Goal: Task Accomplishment & Management: Manage account settings

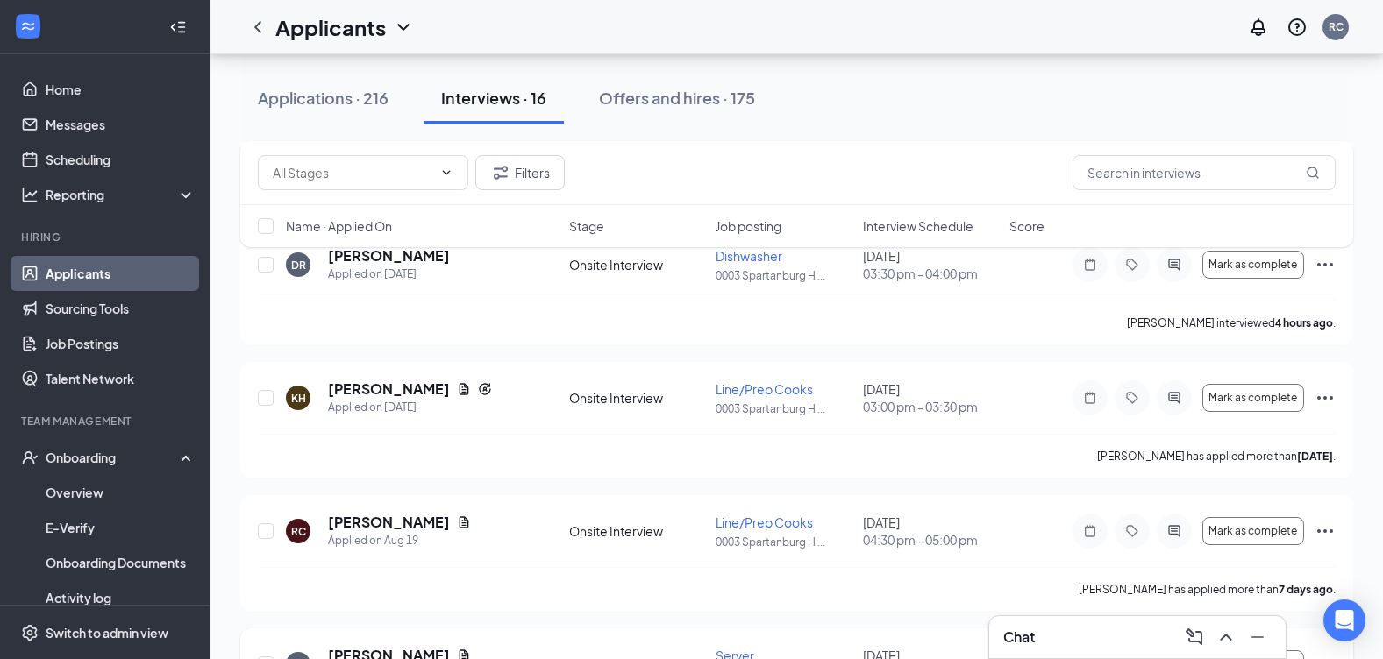
scroll to position [263, 0]
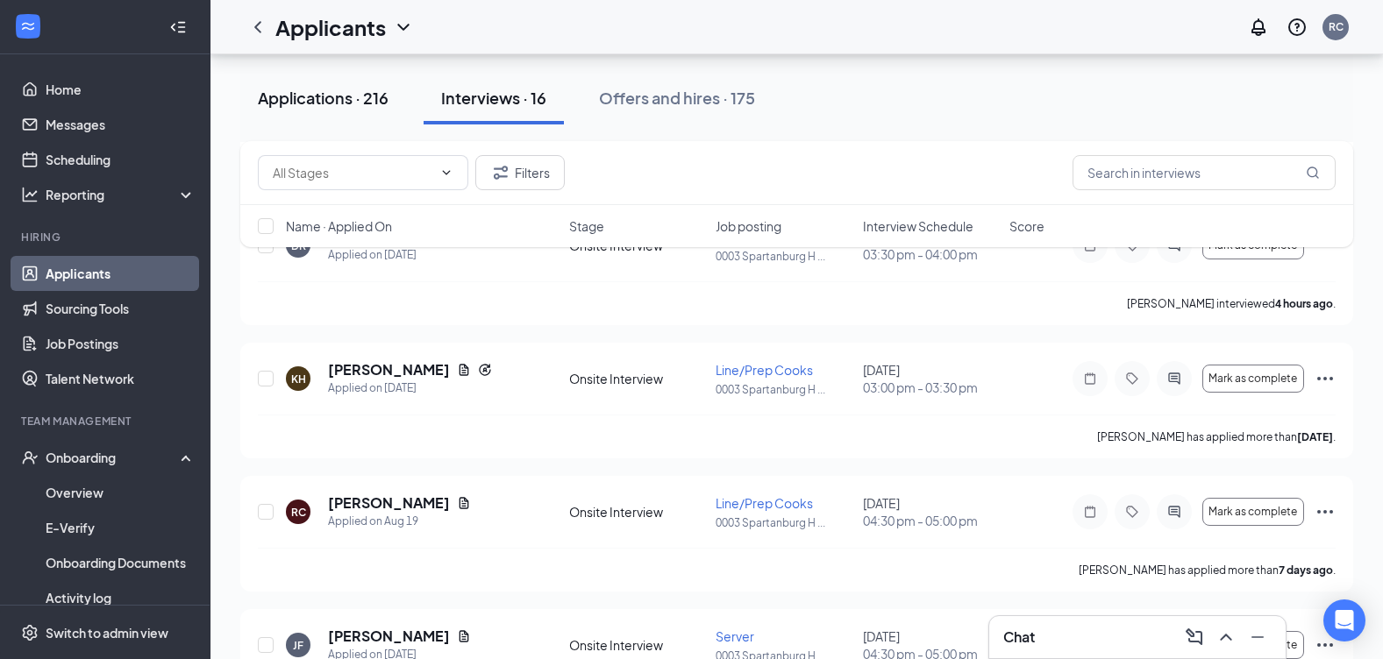
click at [350, 104] on div "Applications · 216" at bounding box center [323, 98] width 131 height 22
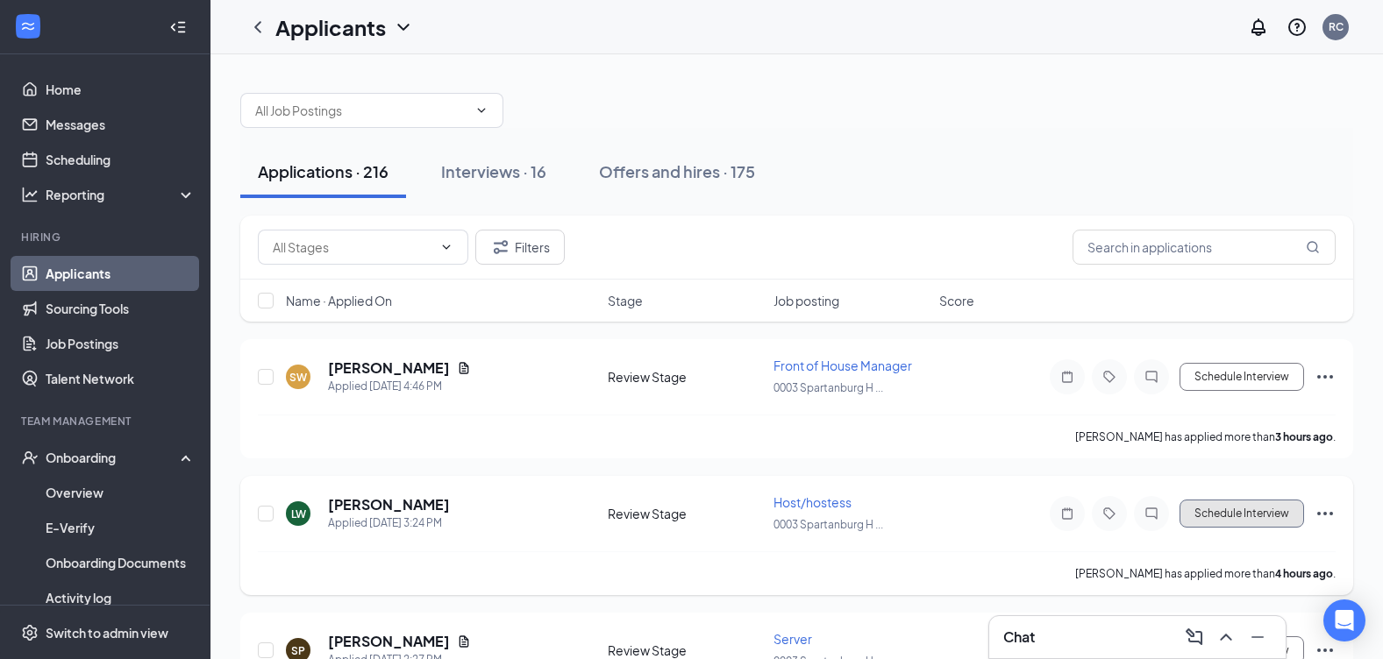
click at [1236, 522] on button "Schedule Interview" at bounding box center [1241, 514] width 125 height 28
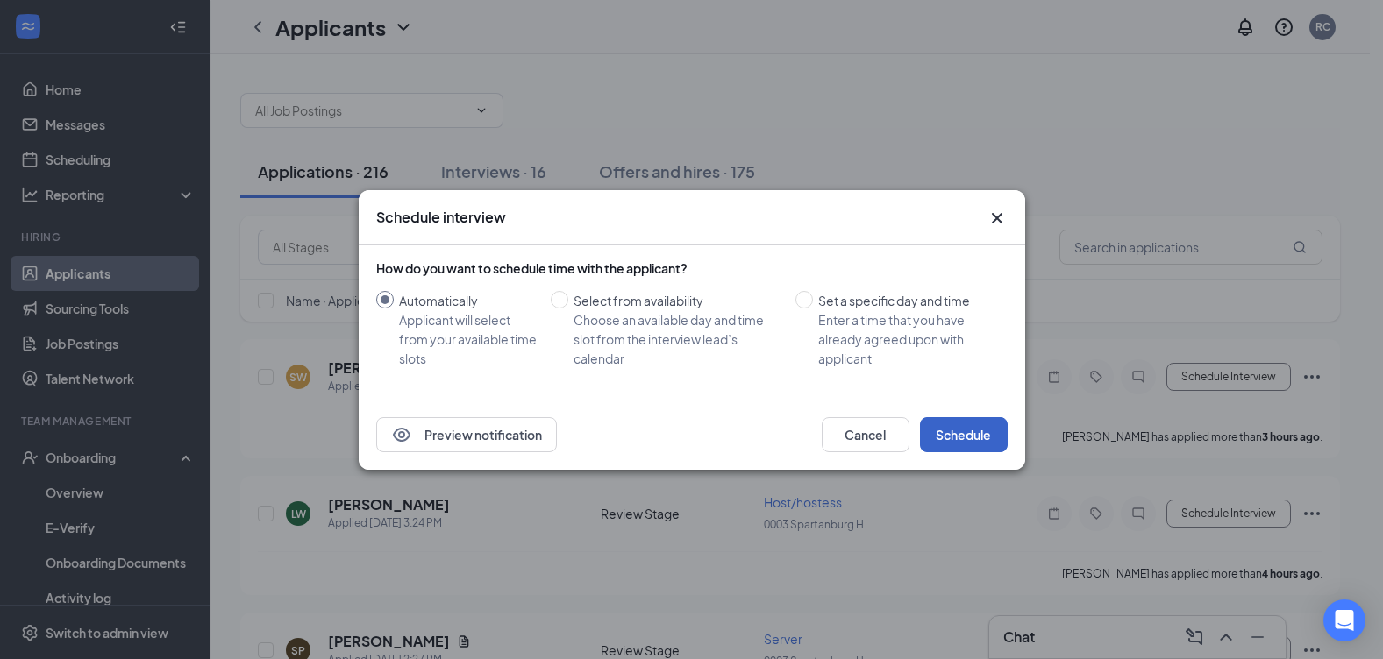
click at [988, 441] on button "Schedule" at bounding box center [964, 434] width 88 height 35
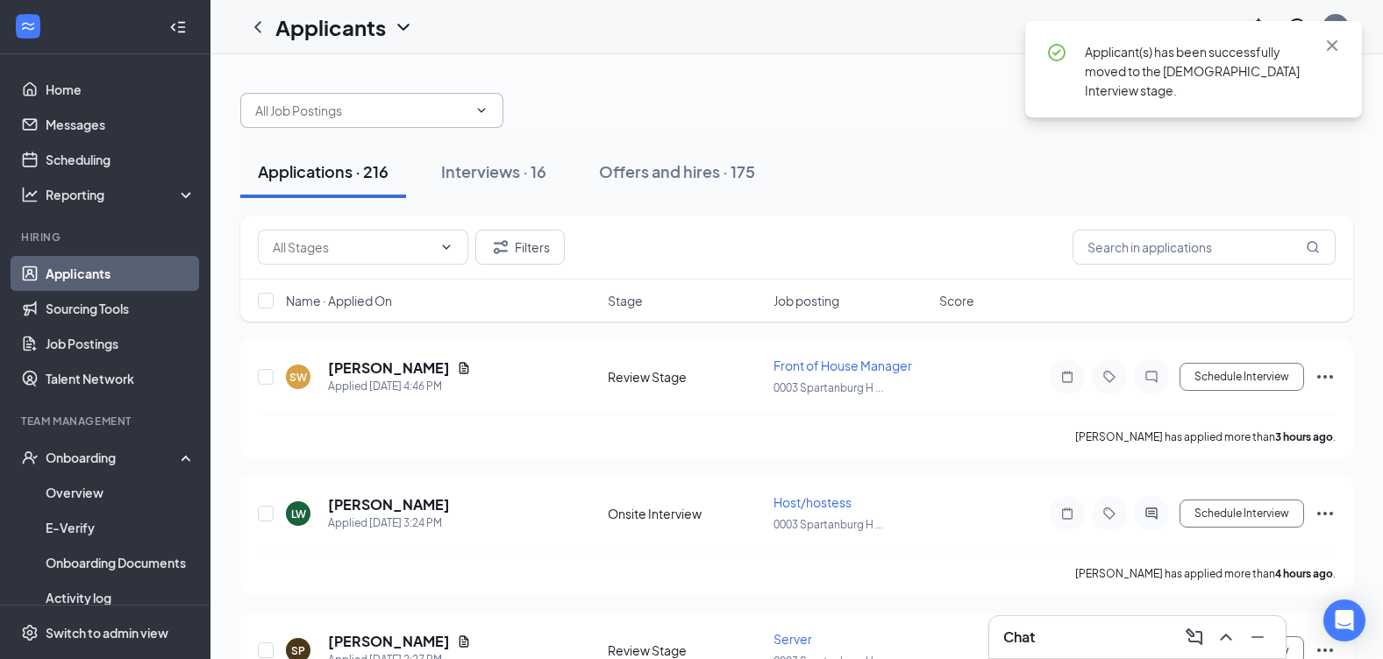
click at [301, 114] on input "text" at bounding box center [361, 110] width 212 height 19
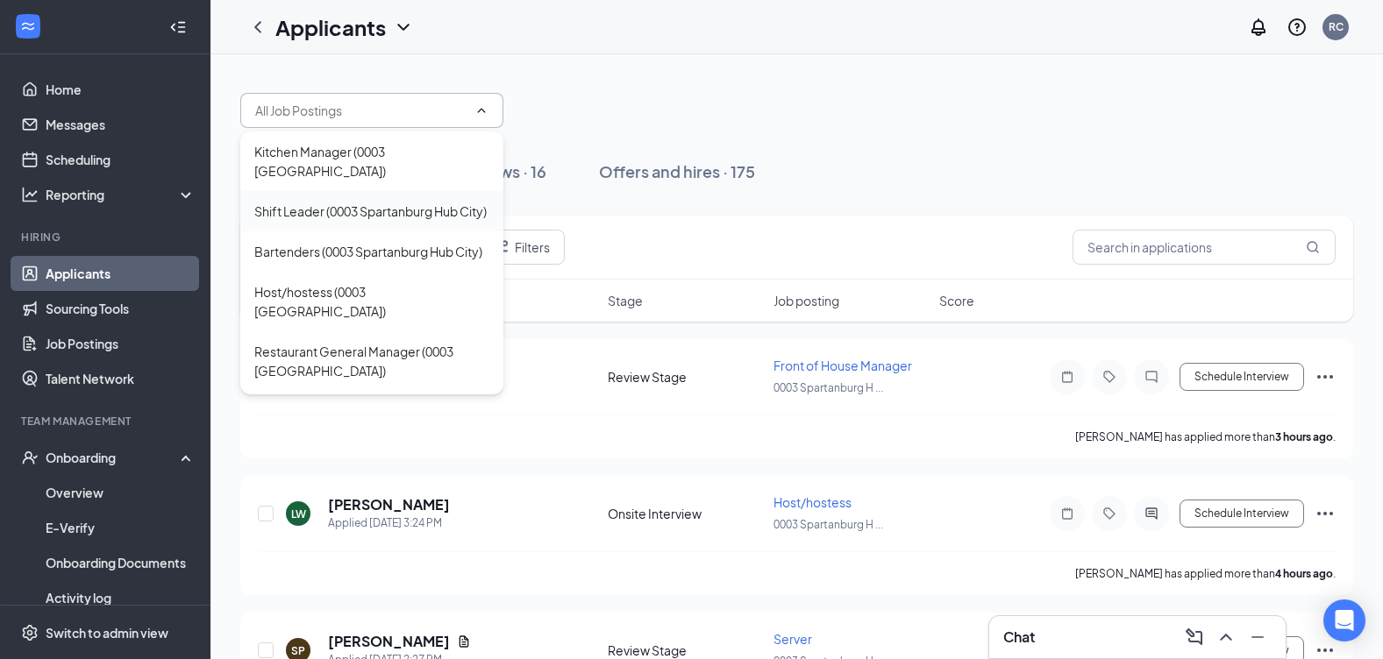
scroll to position [88, 0]
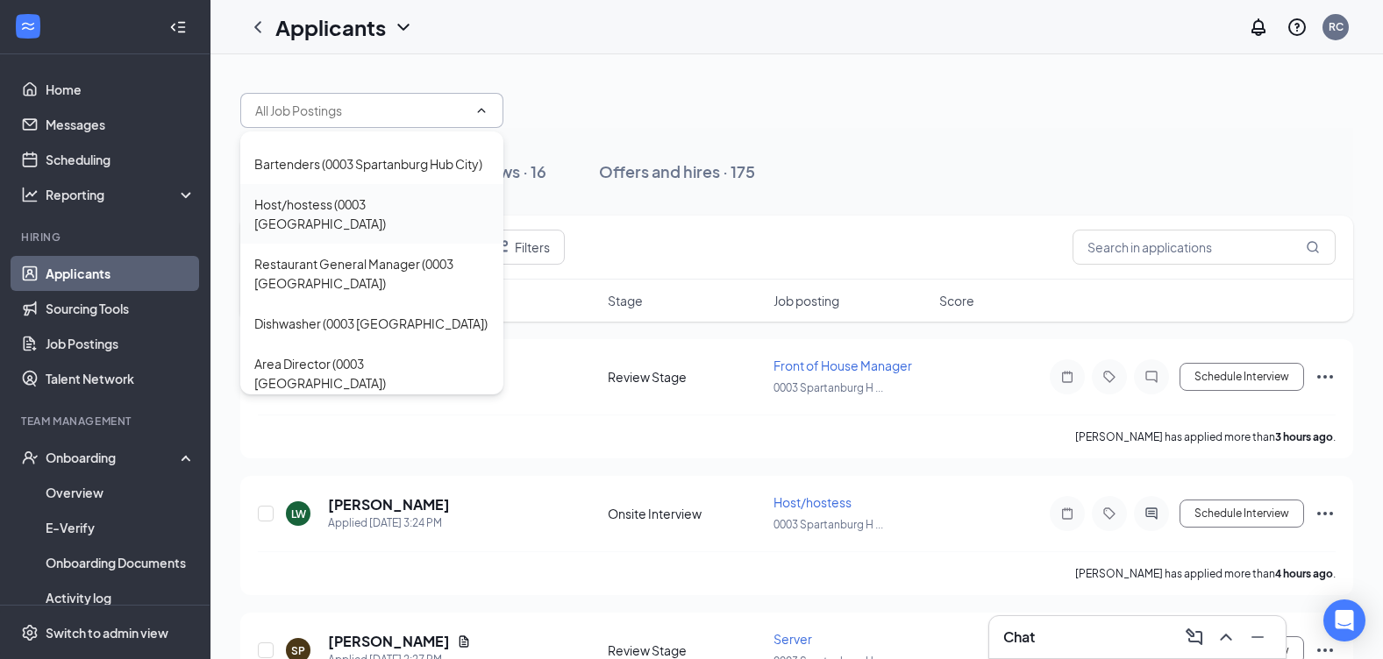
click at [276, 233] on div "Host/hostess (0003 [GEOGRAPHIC_DATA])" at bounding box center [371, 214] width 235 height 39
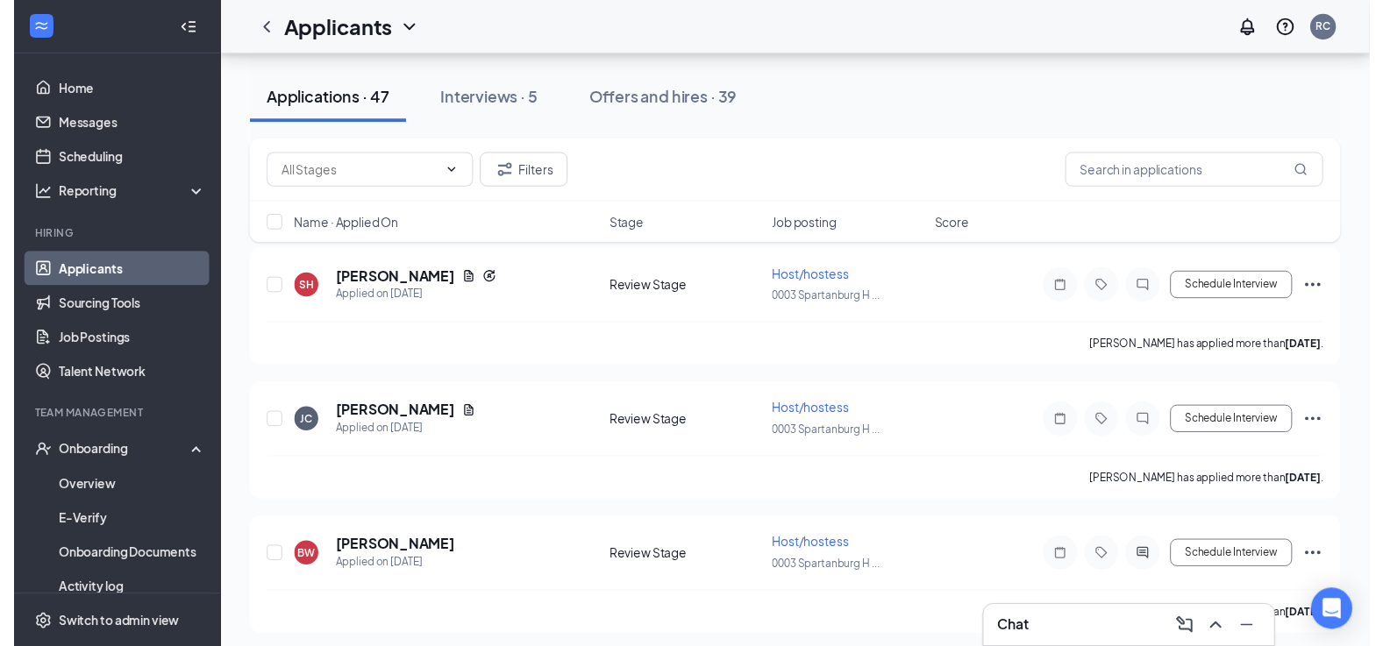
scroll to position [263, 0]
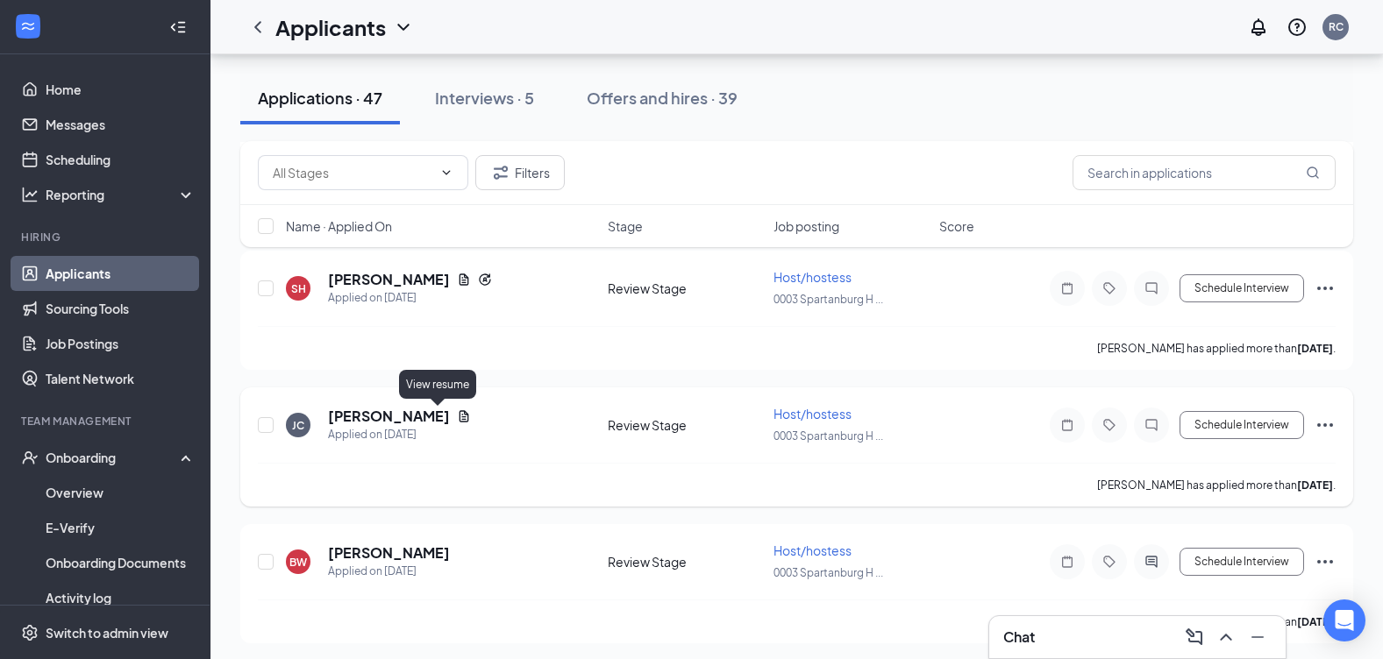
click at [460, 413] on icon "Document" at bounding box center [465, 415] width 10 height 11
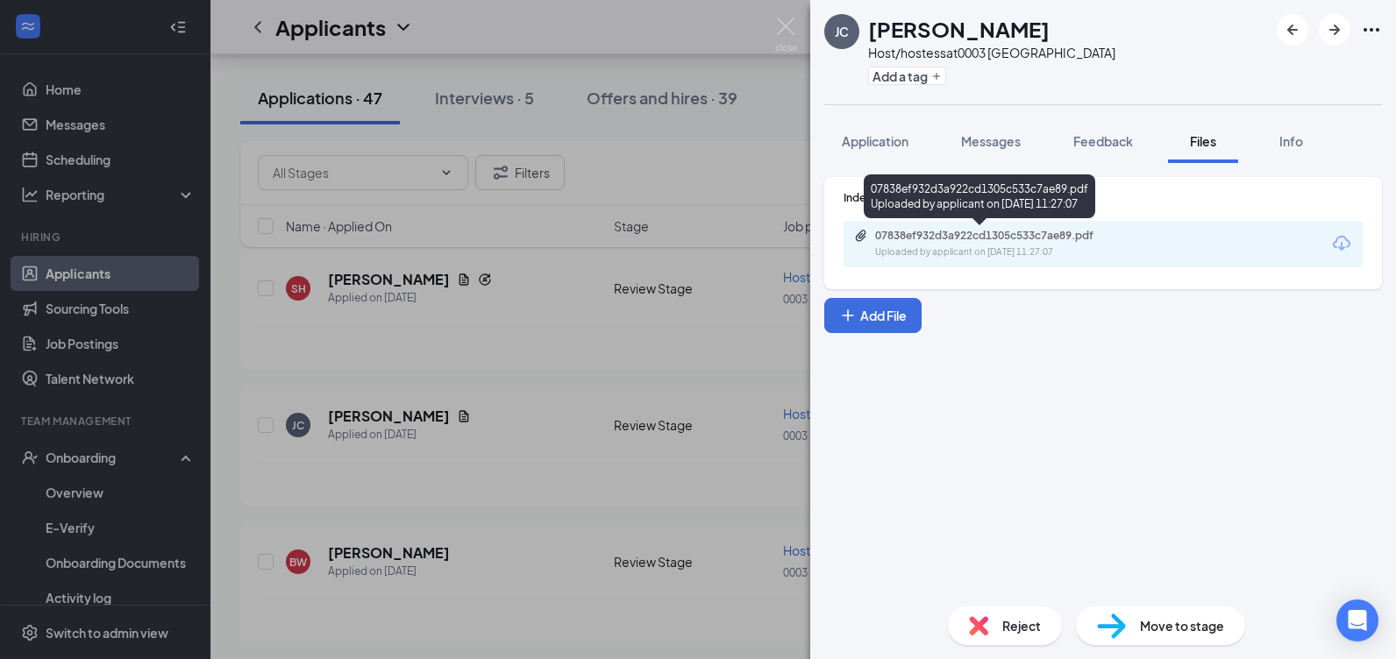
click at [1064, 237] on div "07838ef932d3a922cd1305c533c7ae89.pdf" at bounding box center [998, 236] width 246 height 14
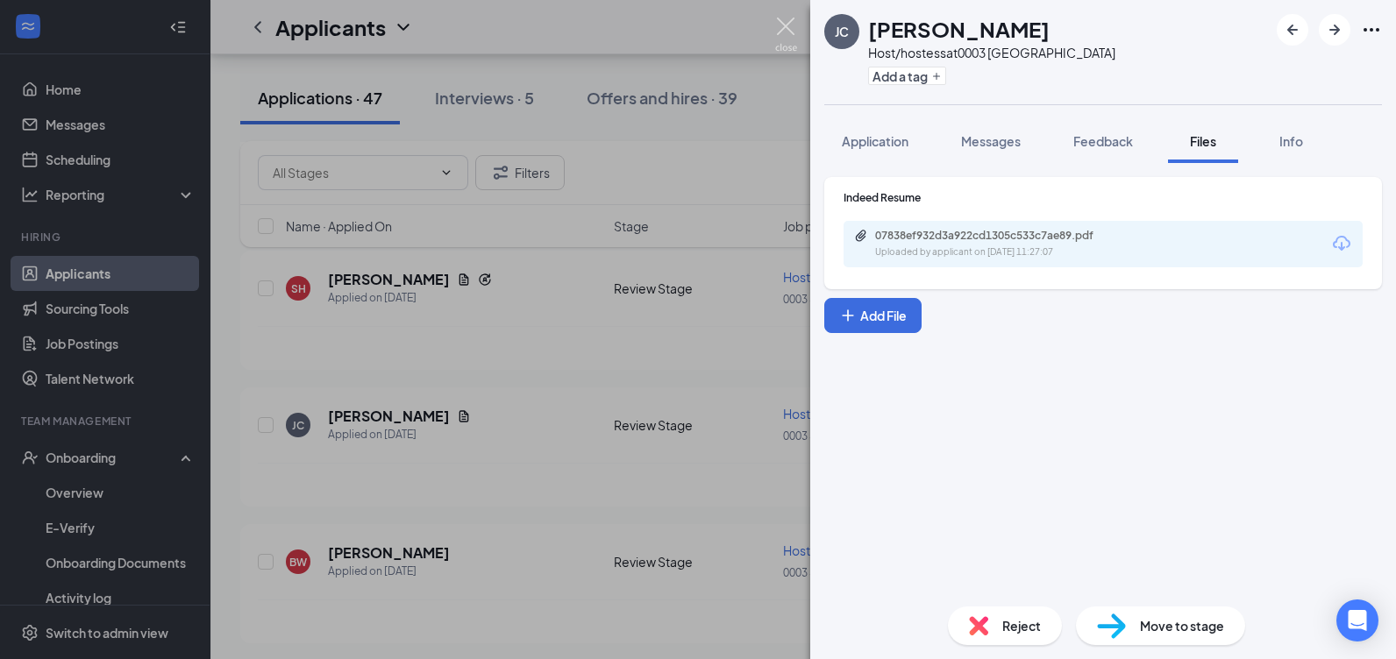
click at [780, 5] on div "[PERSON_NAME] [PERSON_NAME] Host/hostess at 0003 [GEOGRAPHIC_DATA] Add a tag Ap…" at bounding box center [698, 329] width 1396 height 659
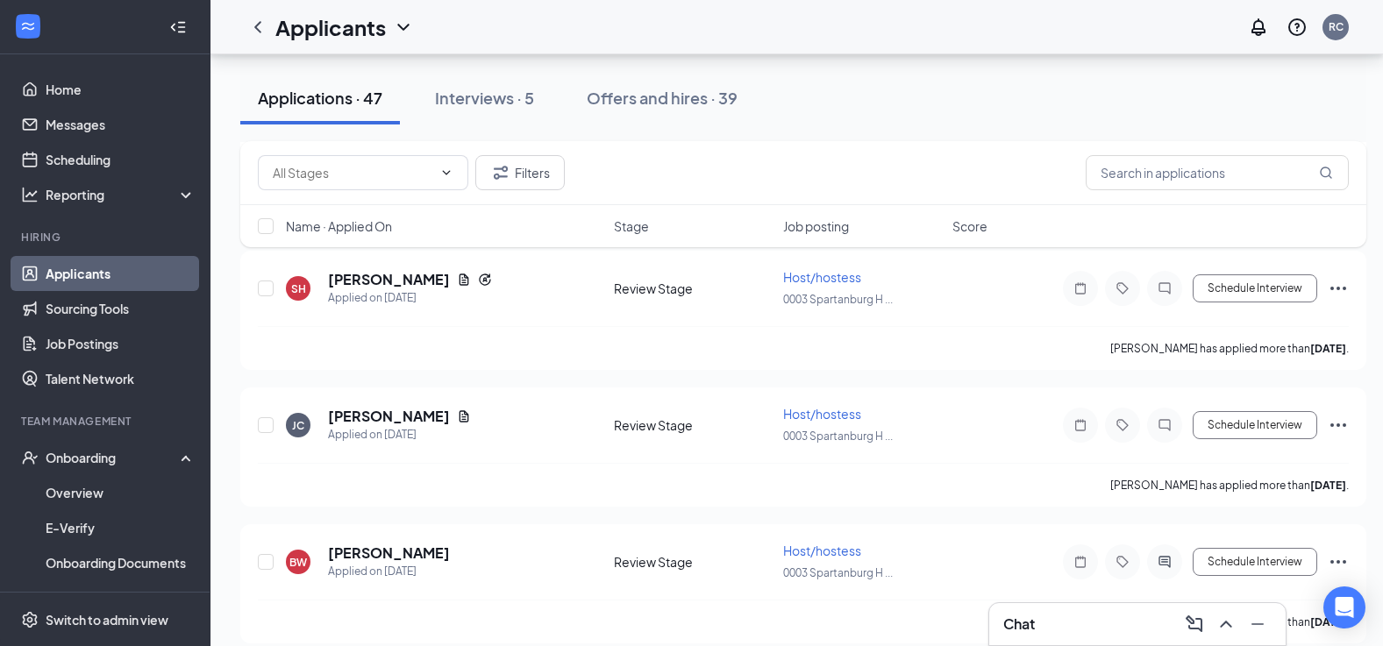
click at [794, 25] on div "Applicants RC" at bounding box center [796, 27] width 1172 height 54
click at [379, 33] on h1 "Applicants" at bounding box center [330, 27] width 110 height 30
click at [360, 84] on link "Applicants" at bounding box center [380, 77] width 189 height 18
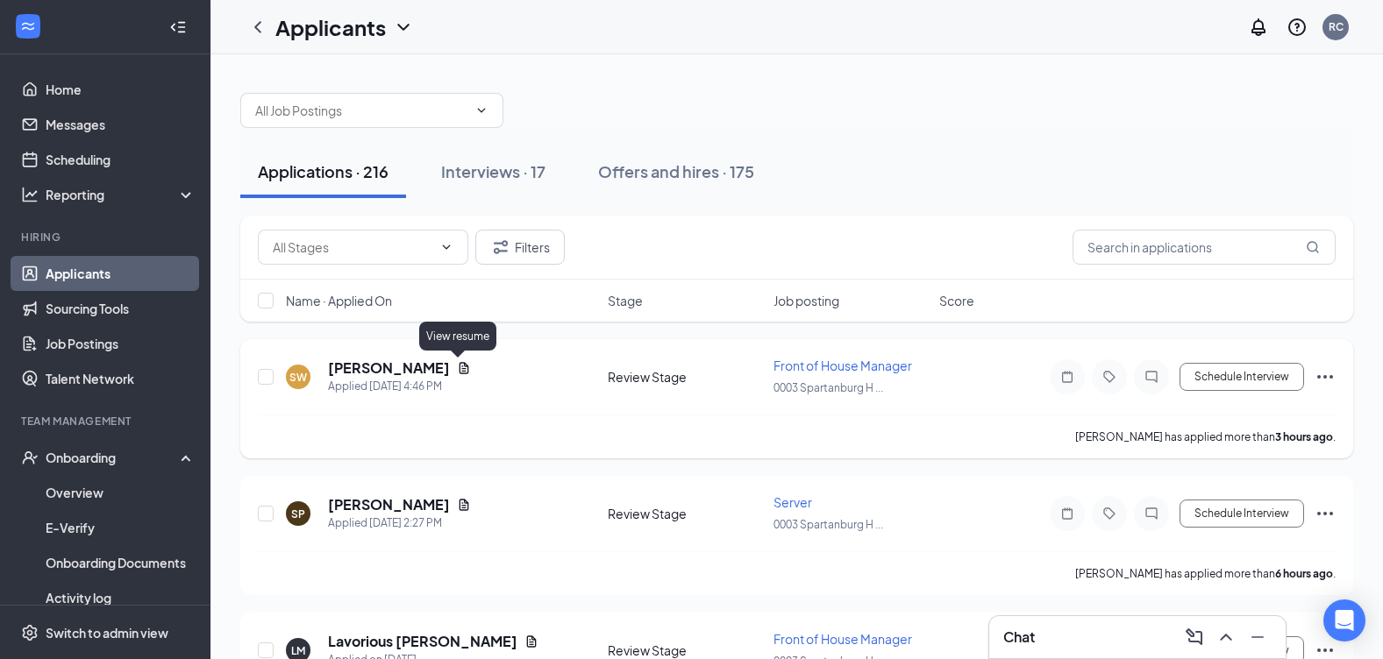
click at [460, 368] on icon "Document" at bounding box center [465, 367] width 10 height 11
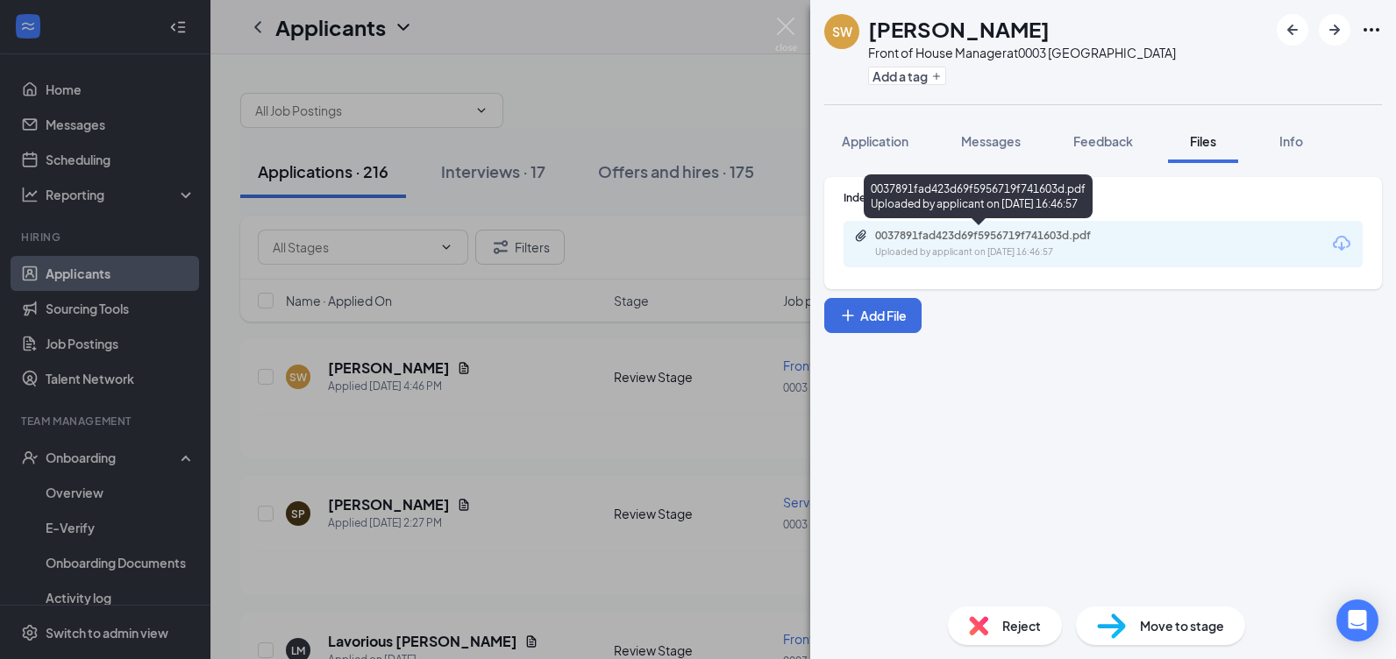
click at [1068, 232] on div "0037891fad423d69f5956719f741603d.pdf" at bounding box center [998, 236] width 246 height 14
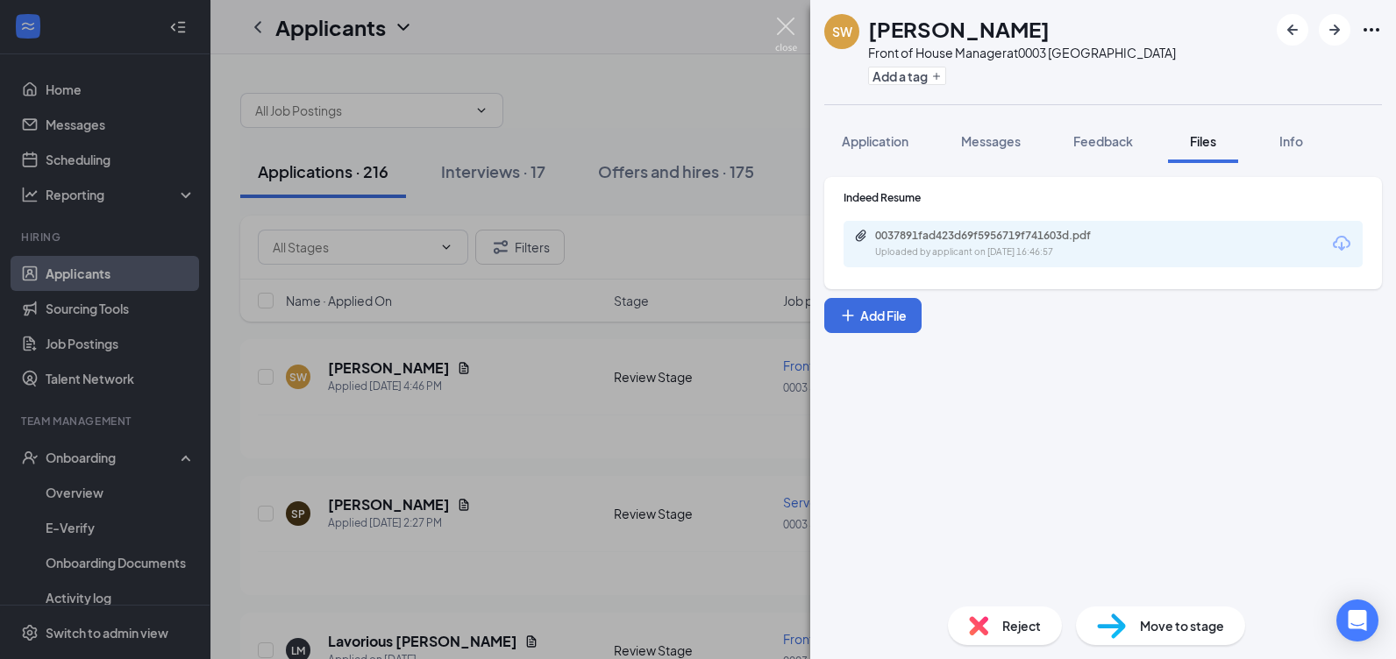
click at [795, 27] on img at bounding box center [786, 35] width 22 height 34
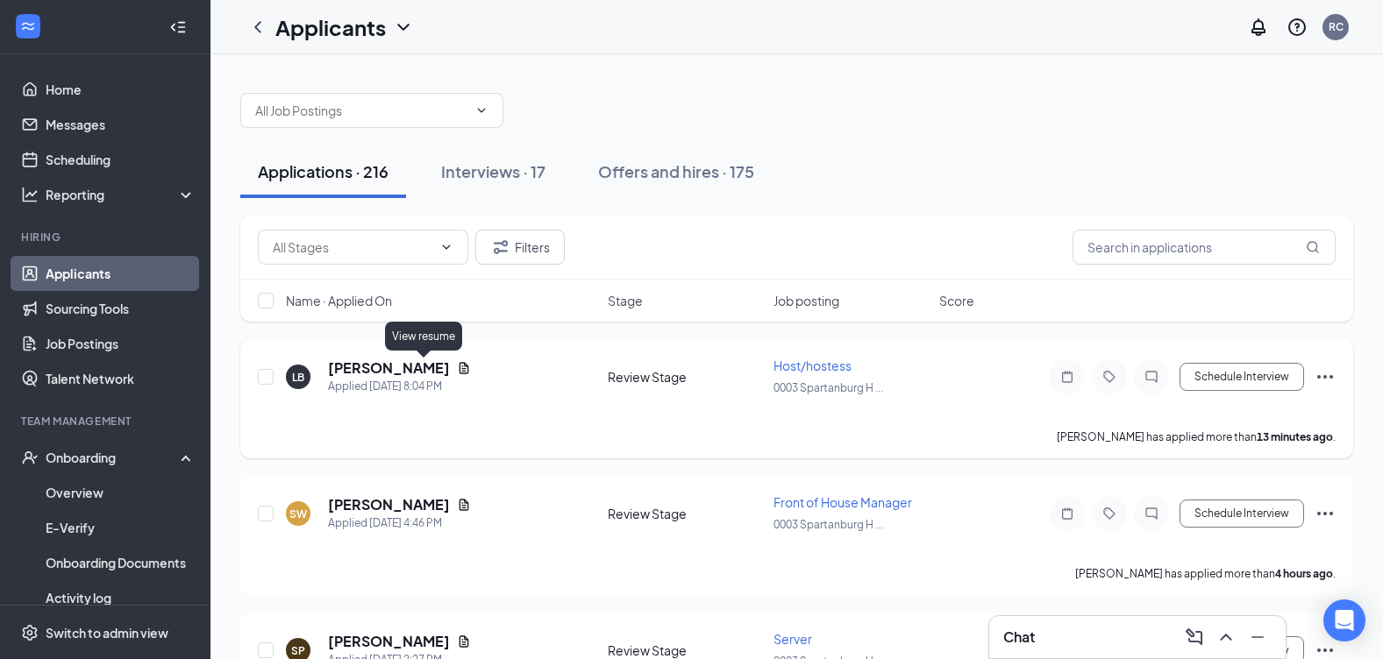
click at [460, 366] on icon "Document" at bounding box center [465, 367] width 10 height 11
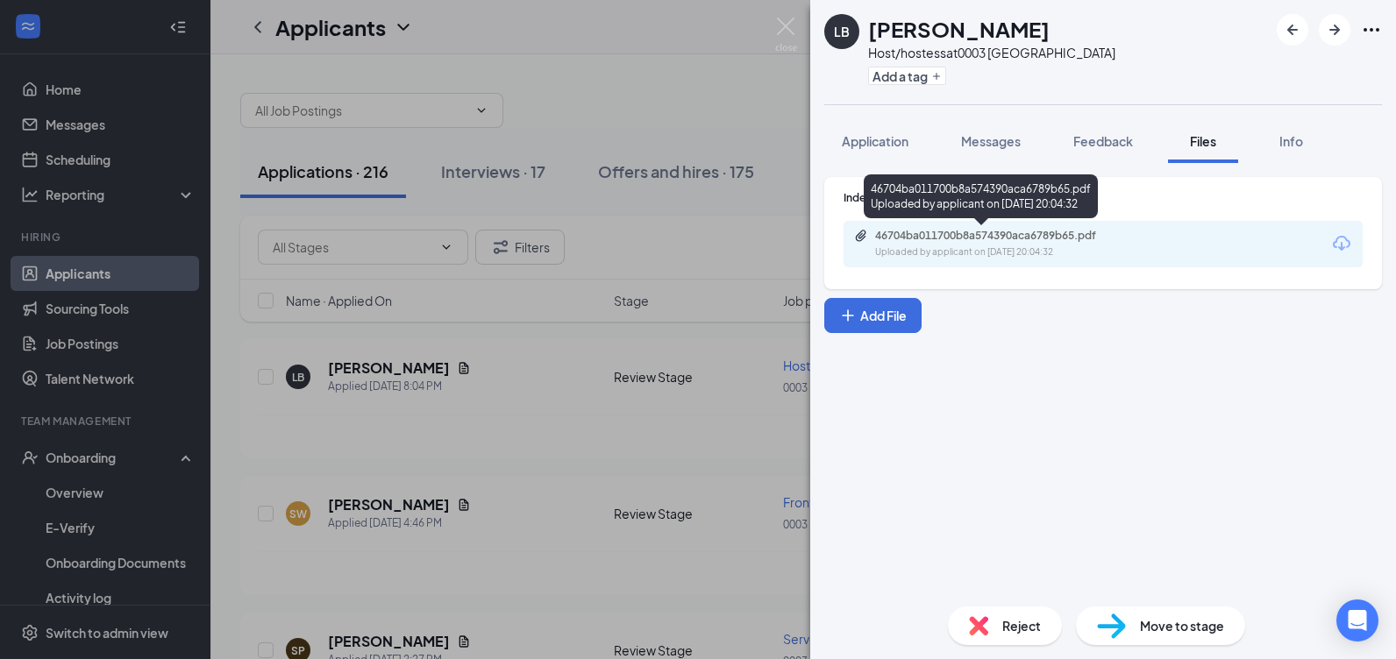
click at [1043, 243] on div "46704ba011700b8a574390aca6789b65.pdf Uploaded by applicant on [DATE] 20:04:32" at bounding box center [996, 244] width 284 height 31
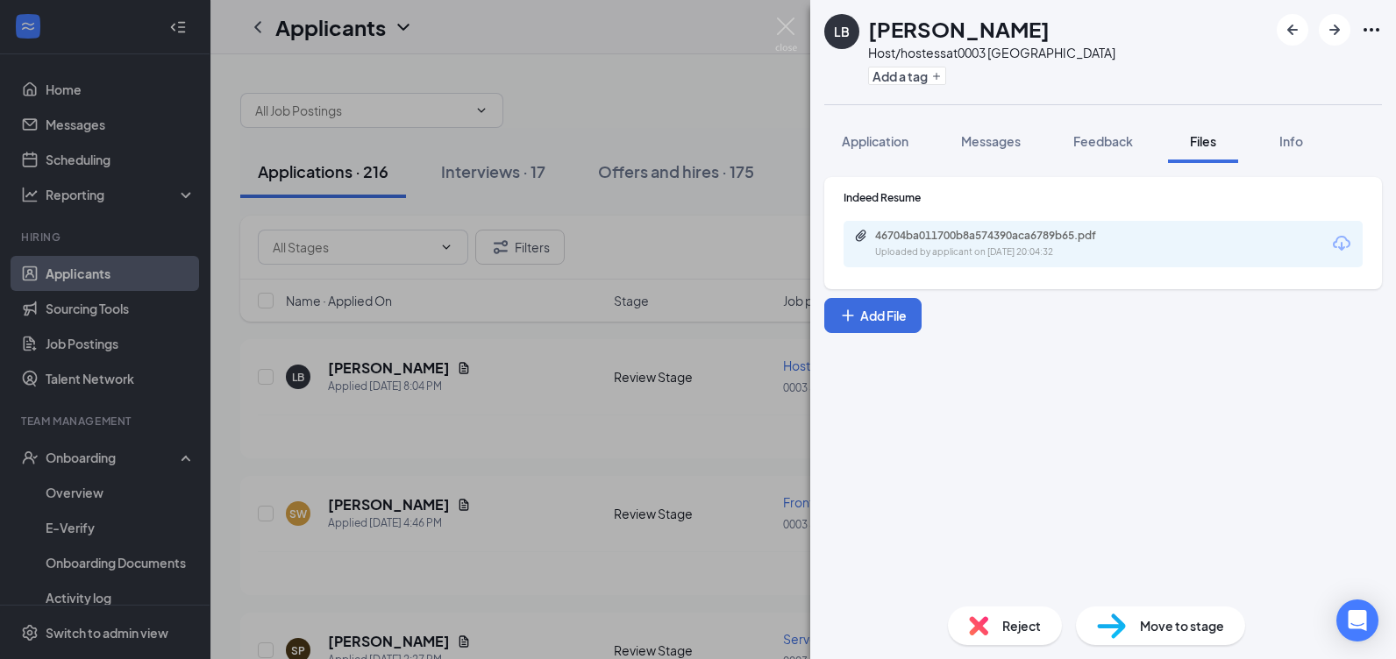
click at [691, 120] on div "LB [PERSON_NAME] Host/hostess at 0003 [GEOGRAPHIC_DATA] Add a tag Application M…" at bounding box center [698, 329] width 1396 height 659
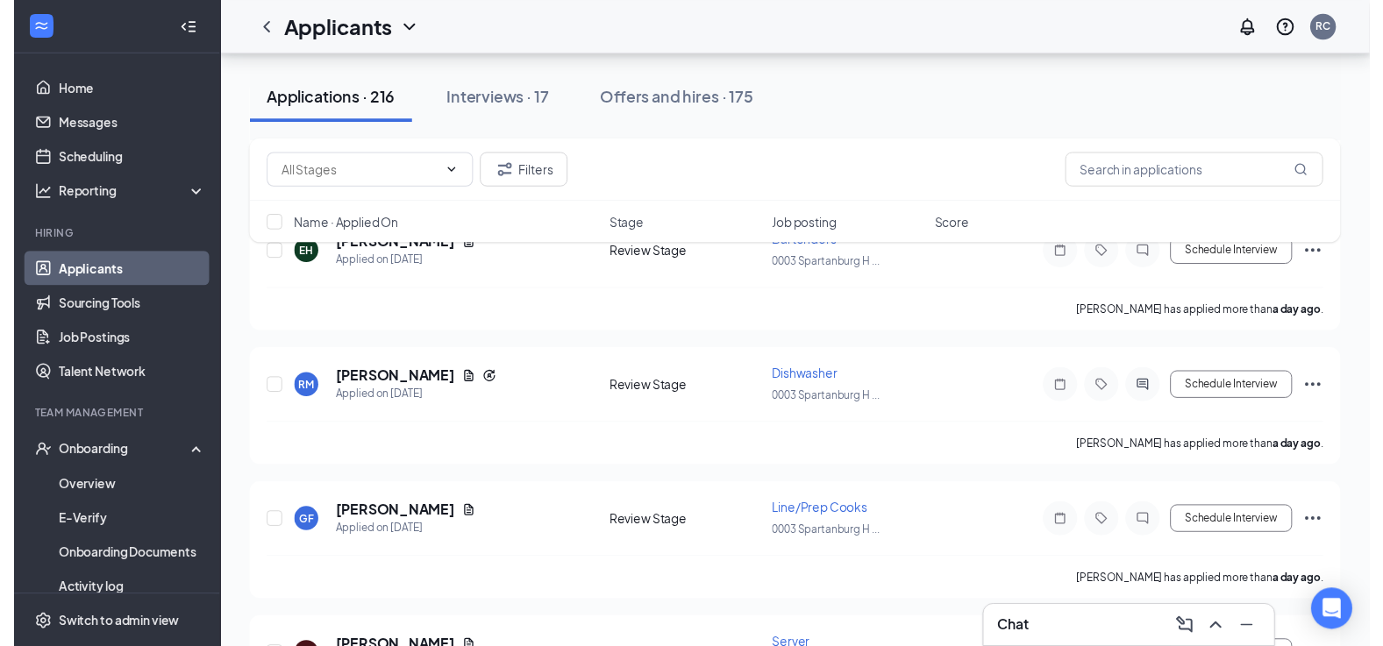
scroll to position [1578, 0]
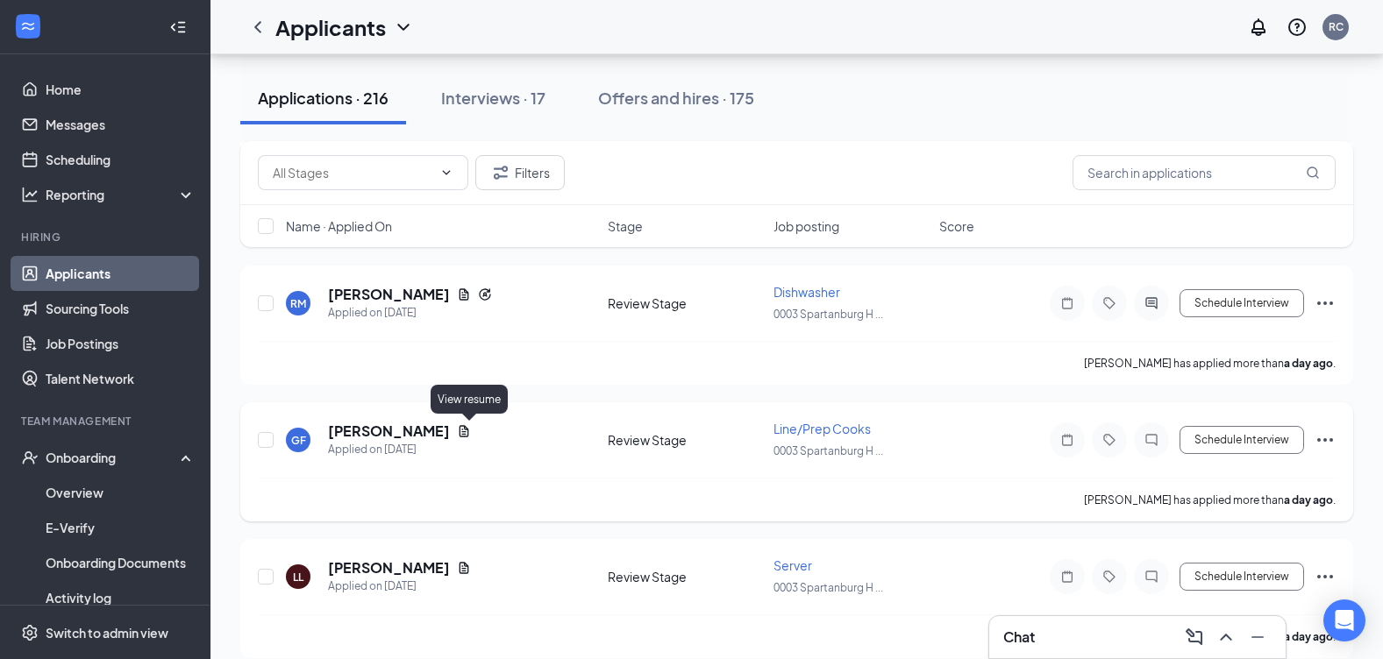
click at [471, 431] on icon "Document" at bounding box center [464, 431] width 14 height 14
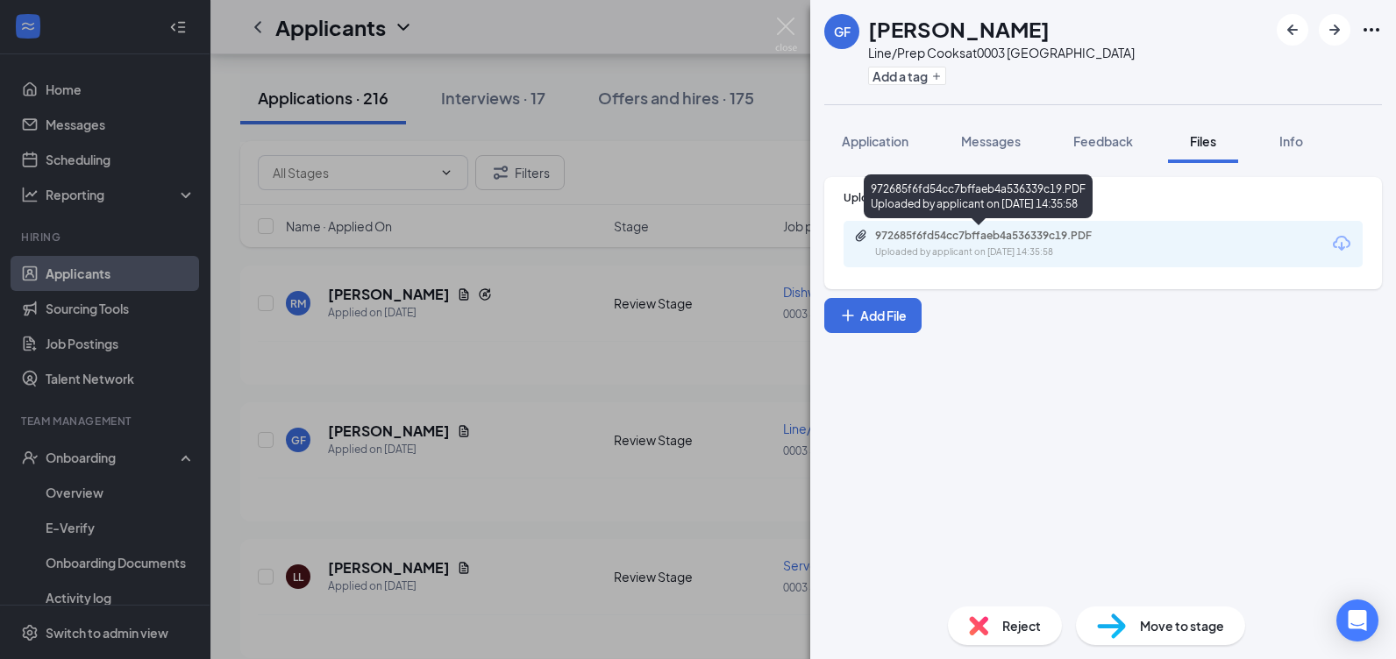
click at [1037, 240] on div "972685f6fd54cc7bffaeb4a536339c19.PDF" at bounding box center [998, 236] width 246 height 14
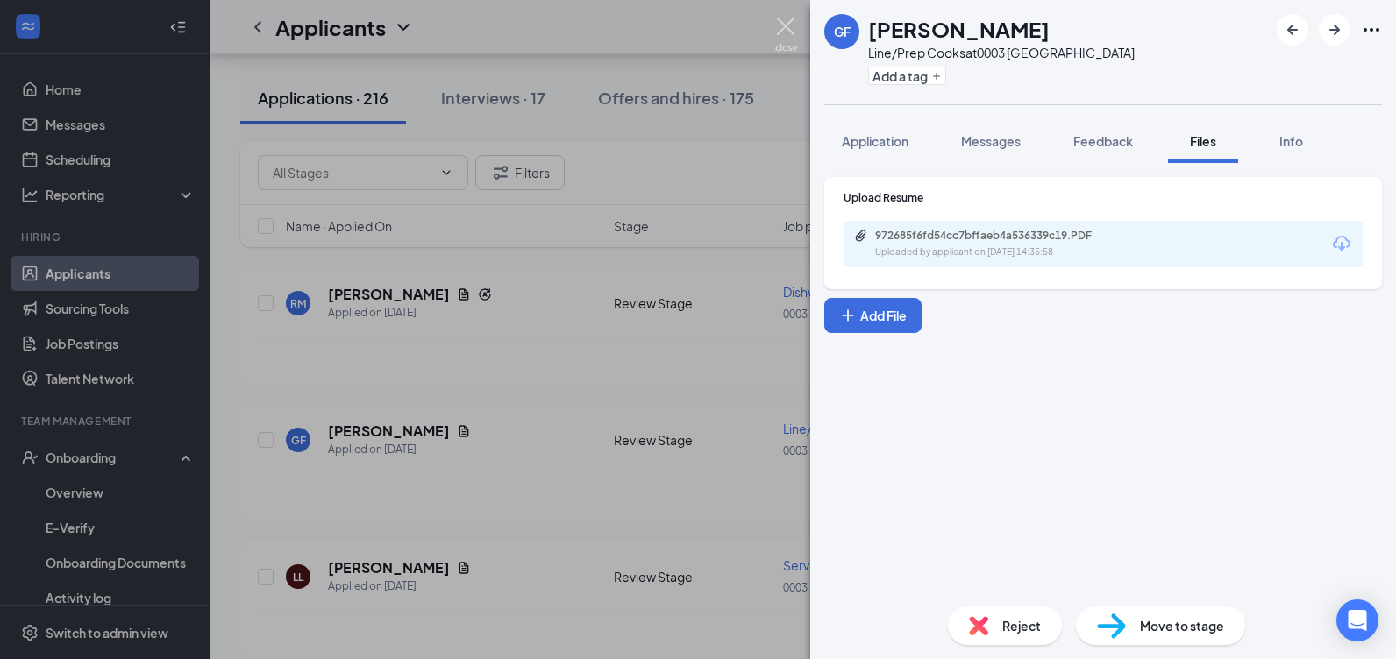
click at [793, 36] on img at bounding box center [786, 35] width 22 height 34
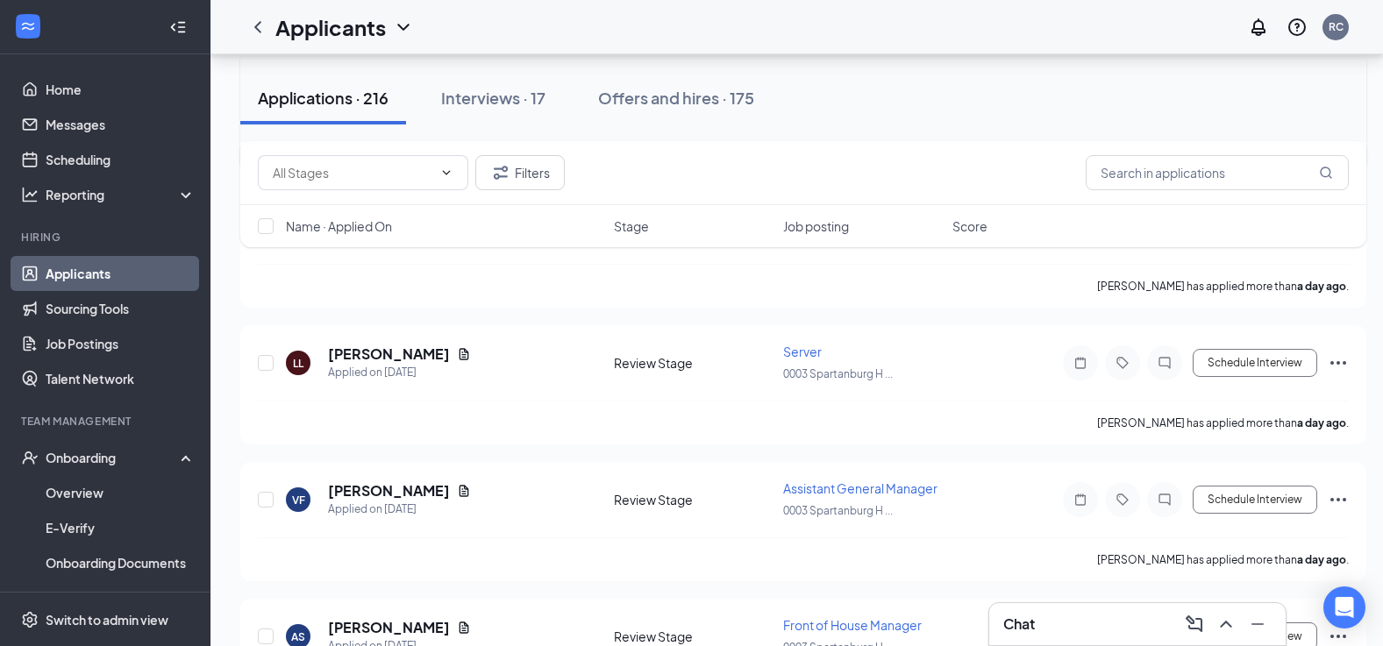
scroll to position [1842, 0]
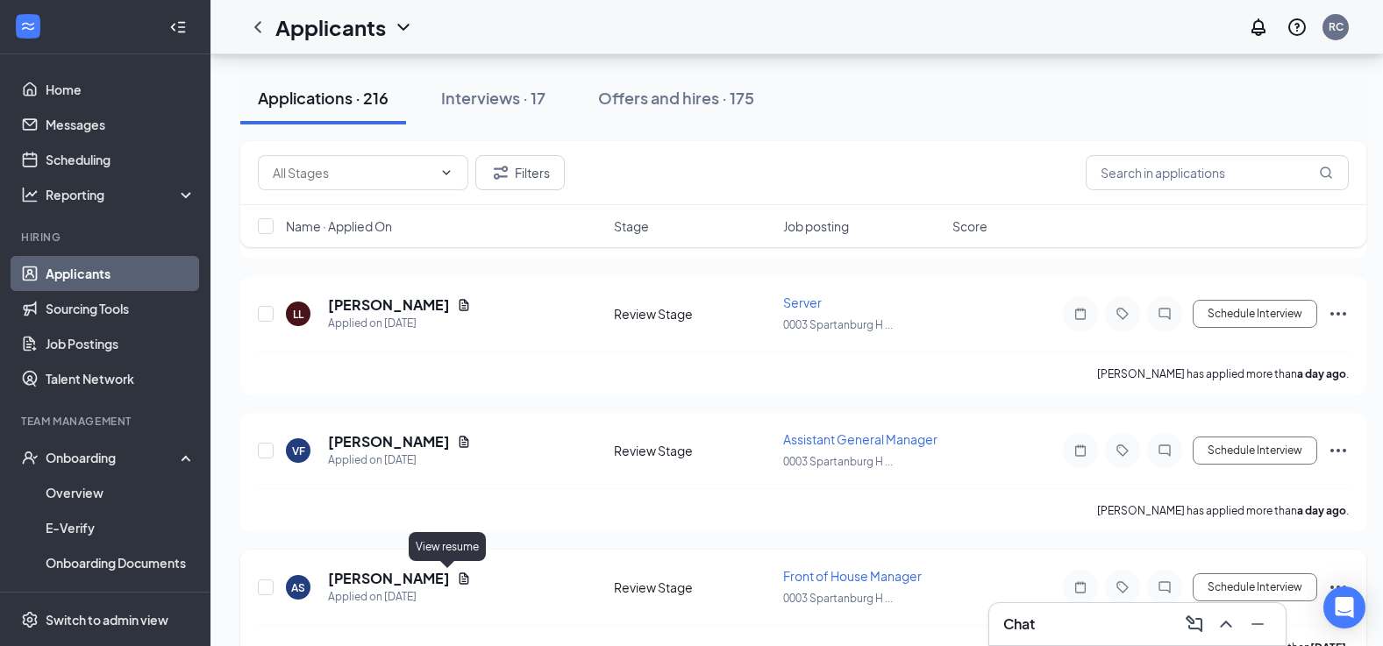
click at [457, 575] on icon "Document" at bounding box center [464, 579] width 14 height 14
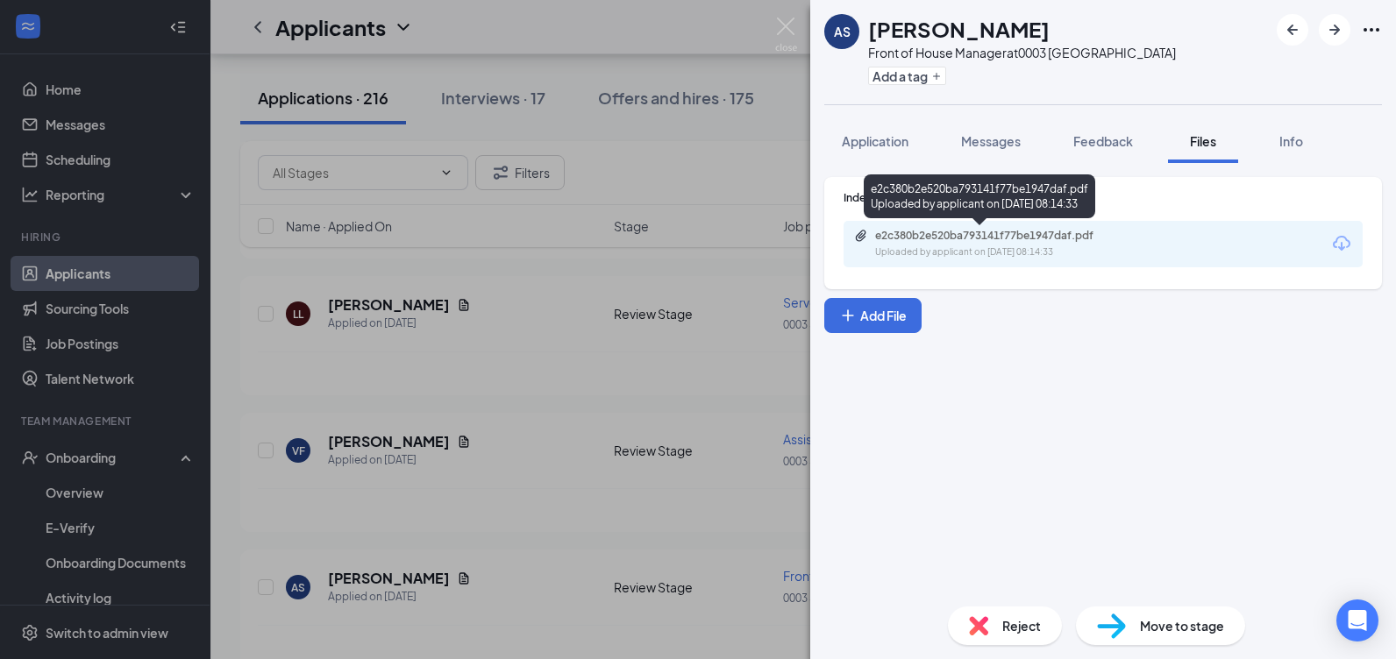
click at [923, 232] on div "e2c380b2e520ba793141f77be1947daf.pdf" at bounding box center [998, 236] width 246 height 14
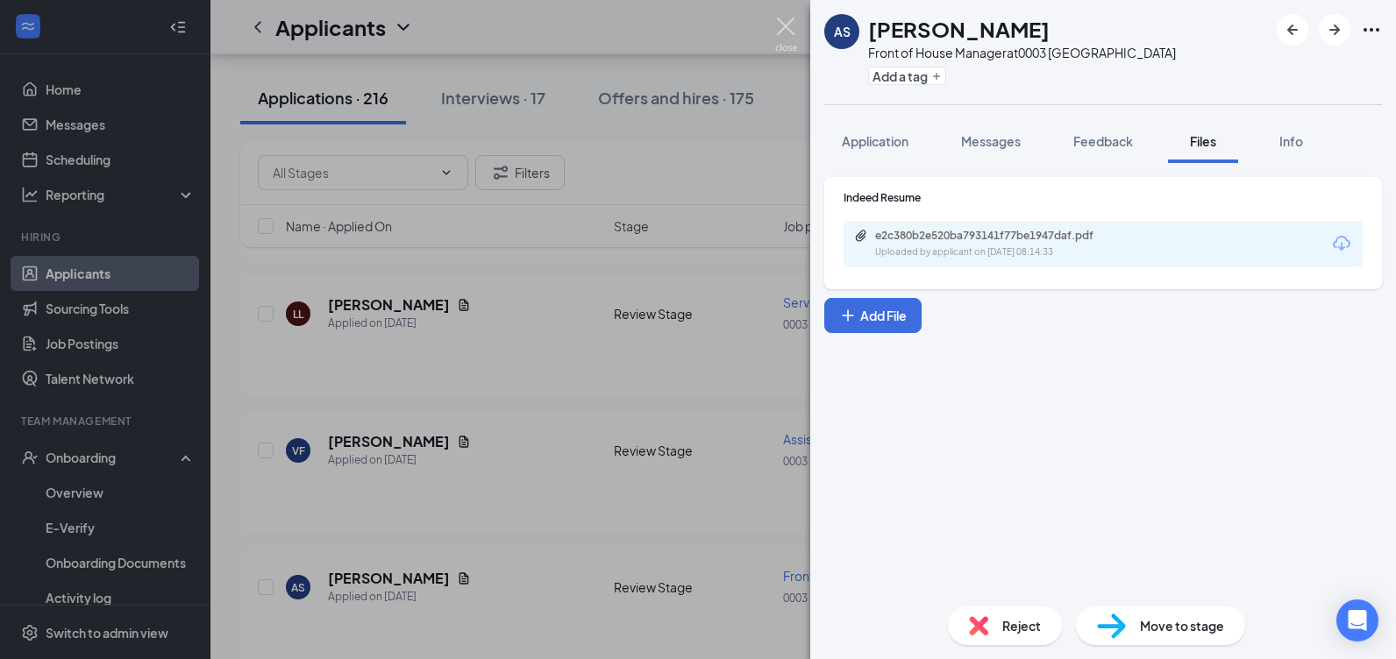
click at [786, 27] on img at bounding box center [786, 35] width 22 height 34
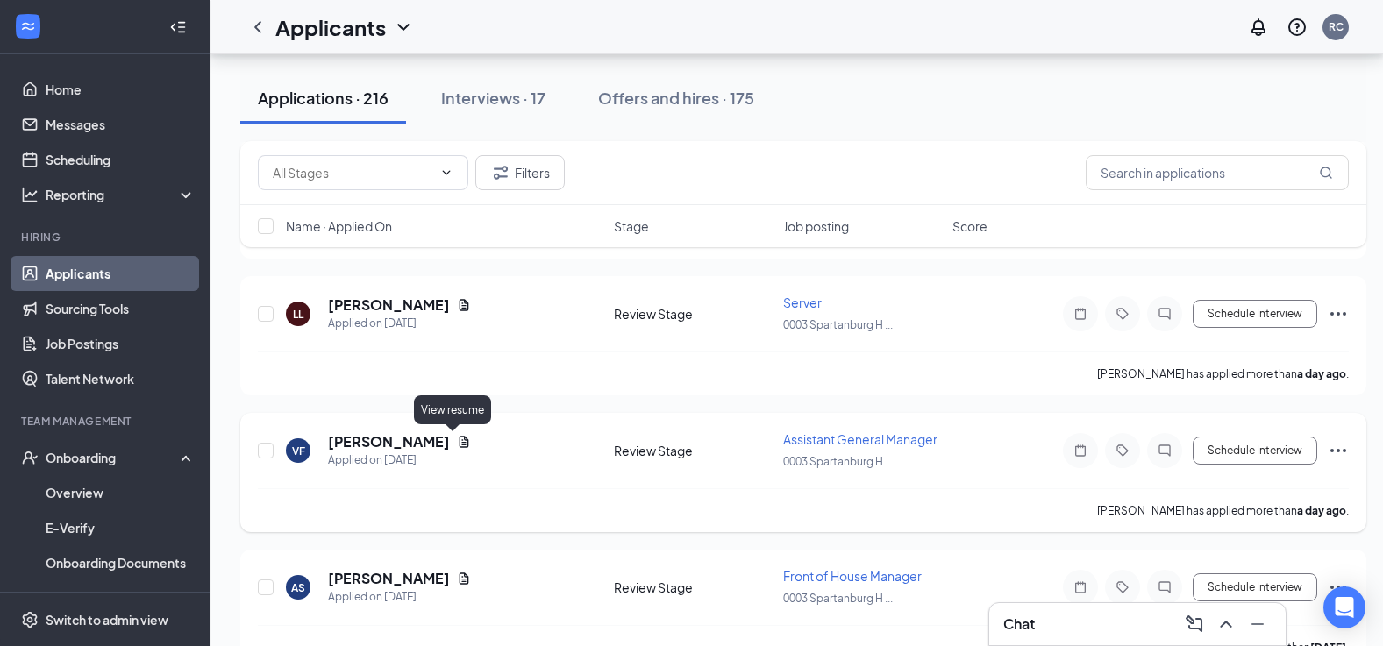
click at [457, 435] on icon "Document" at bounding box center [464, 442] width 14 height 14
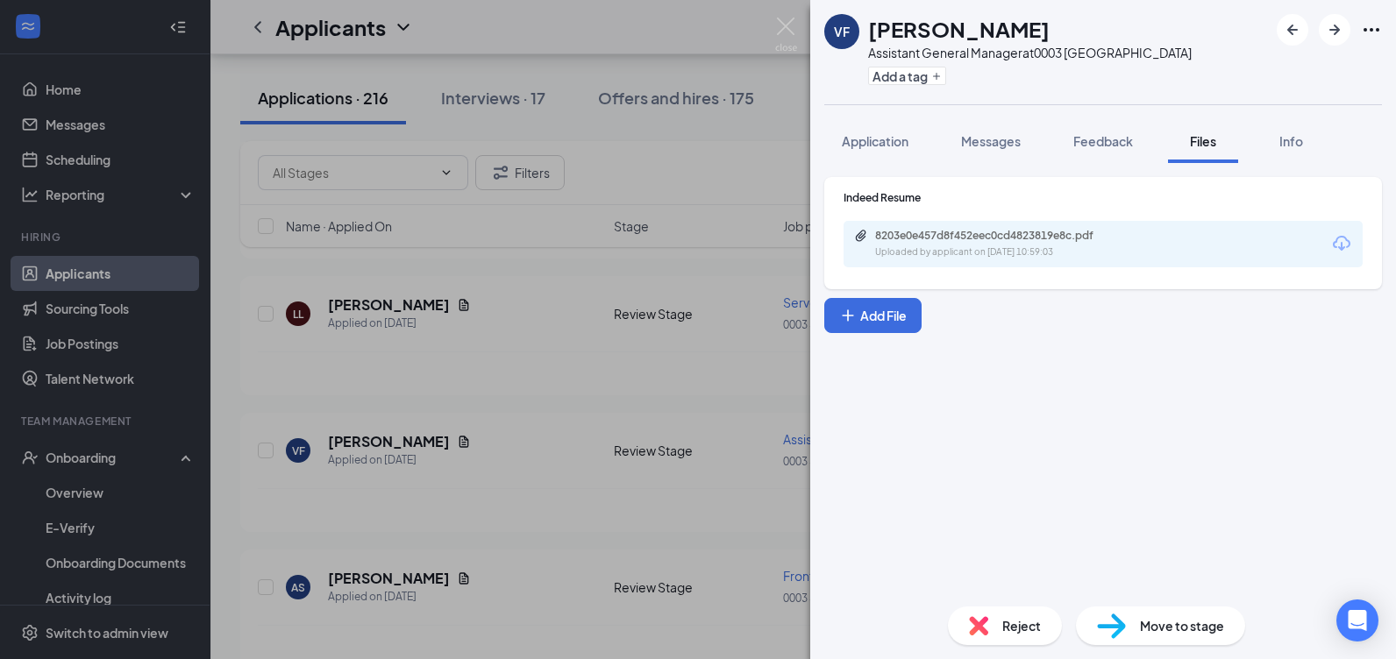
click at [928, 238] on div "8203e0e457d8f452eec0cd4823819e8c.pdf" at bounding box center [998, 236] width 246 height 14
click at [773, 11] on div "VF [PERSON_NAME] Assistant General Manager at 0003 [GEOGRAPHIC_DATA] Add a tag …" at bounding box center [698, 329] width 1396 height 659
click at [782, 25] on div "Applicants RC" at bounding box center [803, 27] width 1186 height 54
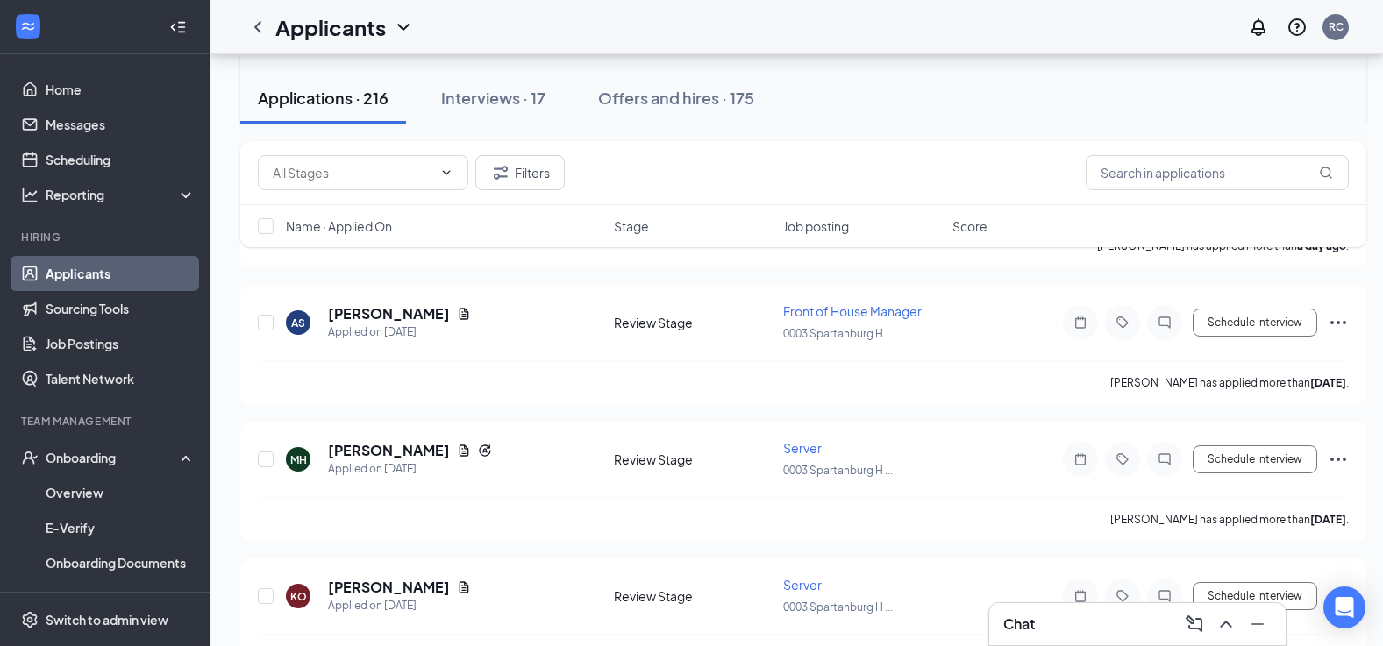
scroll to position [2192, 0]
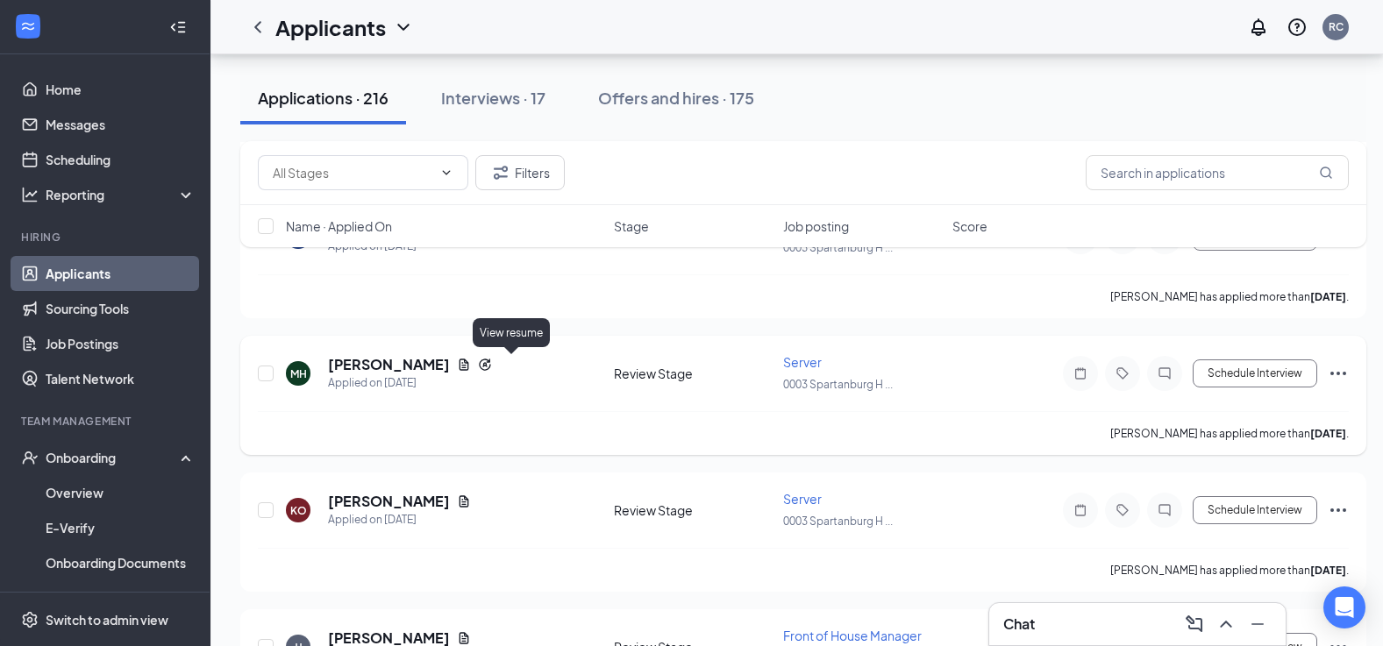
click at [471, 361] on icon "Document" at bounding box center [464, 365] width 14 height 14
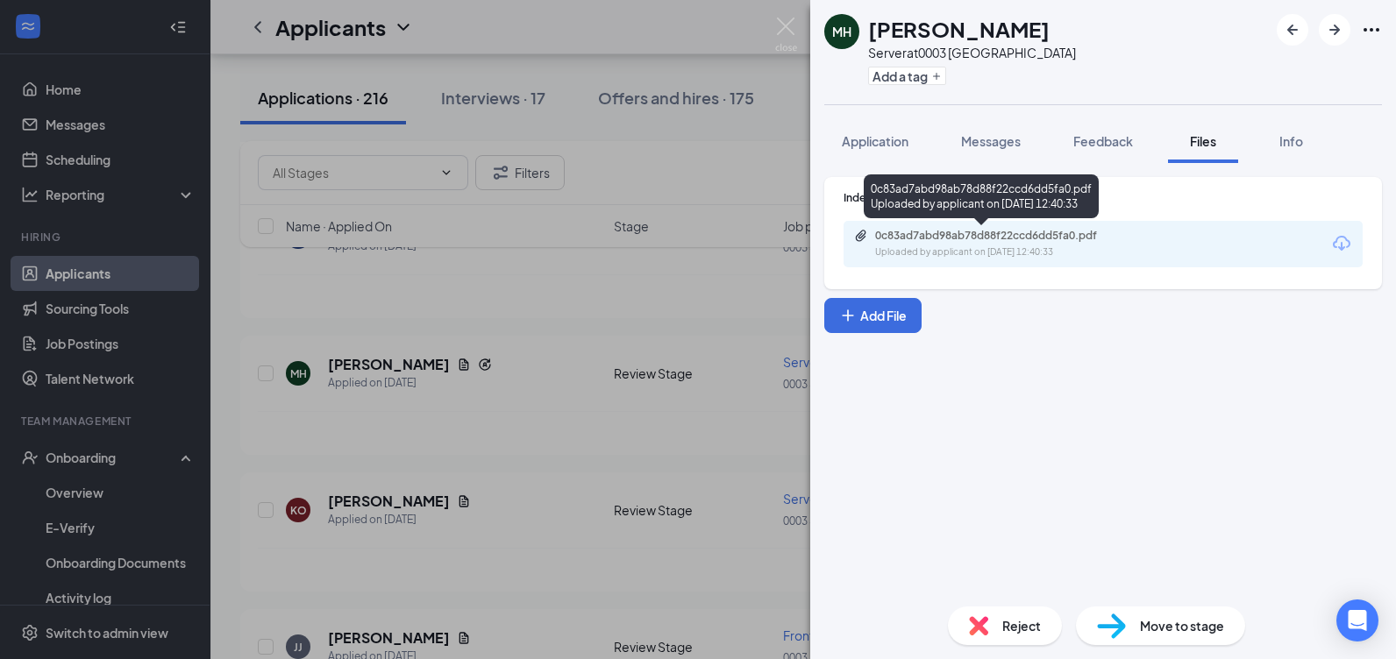
click at [978, 239] on div "0c83ad7abd98ab78d88f22ccd6dd5fa0.pdf" at bounding box center [998, 236] width 246 height 14
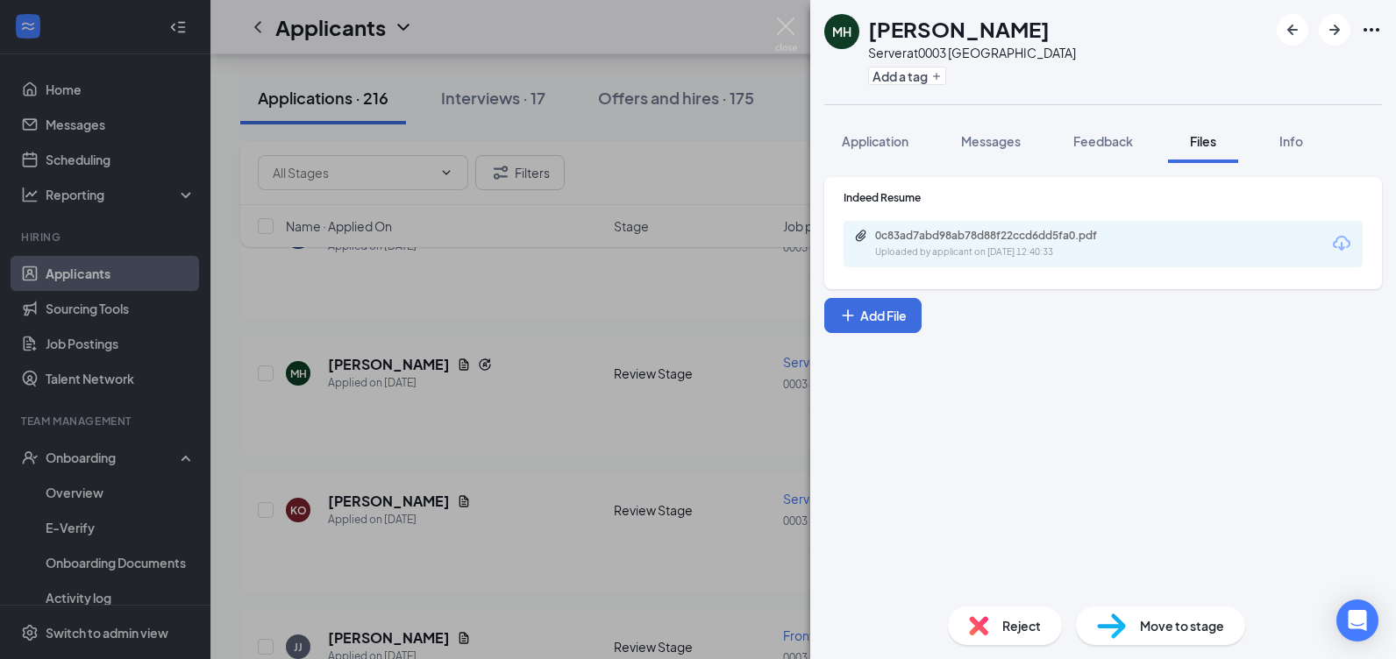
click at [788, 28] on img at bounding box center [786, 35] width 22 height 34
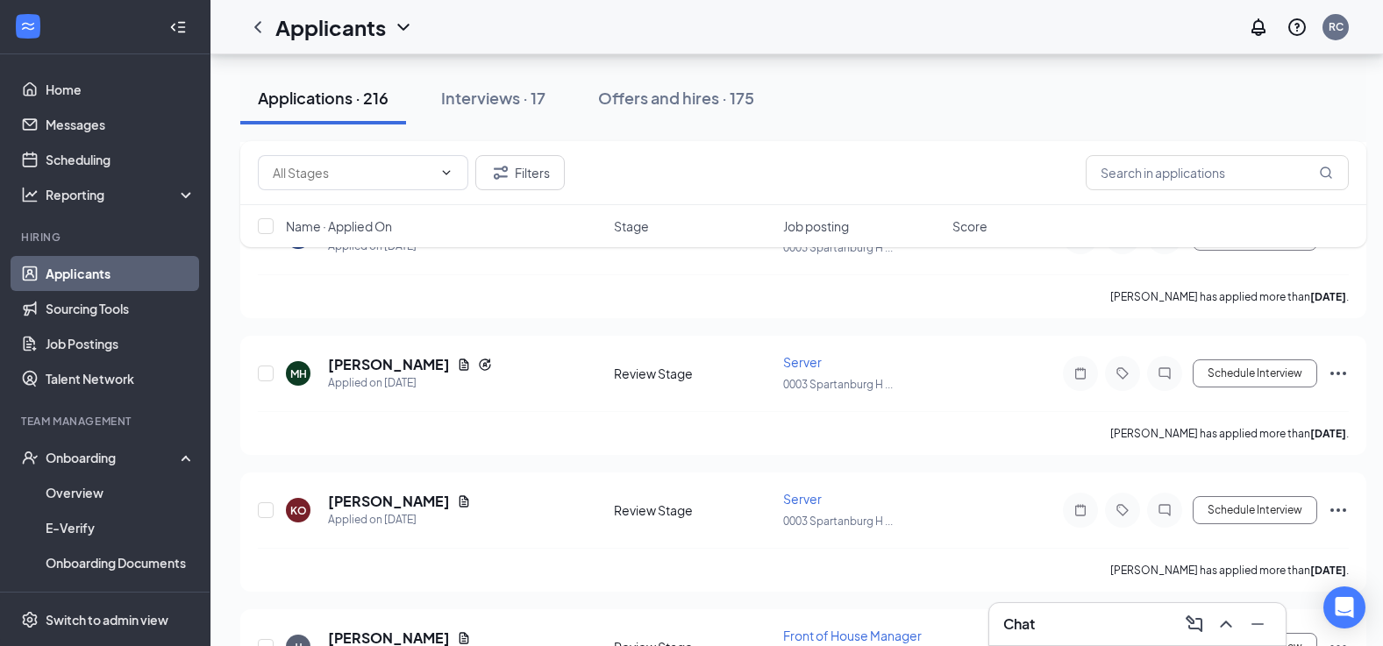
scroll to position [2368, 0]
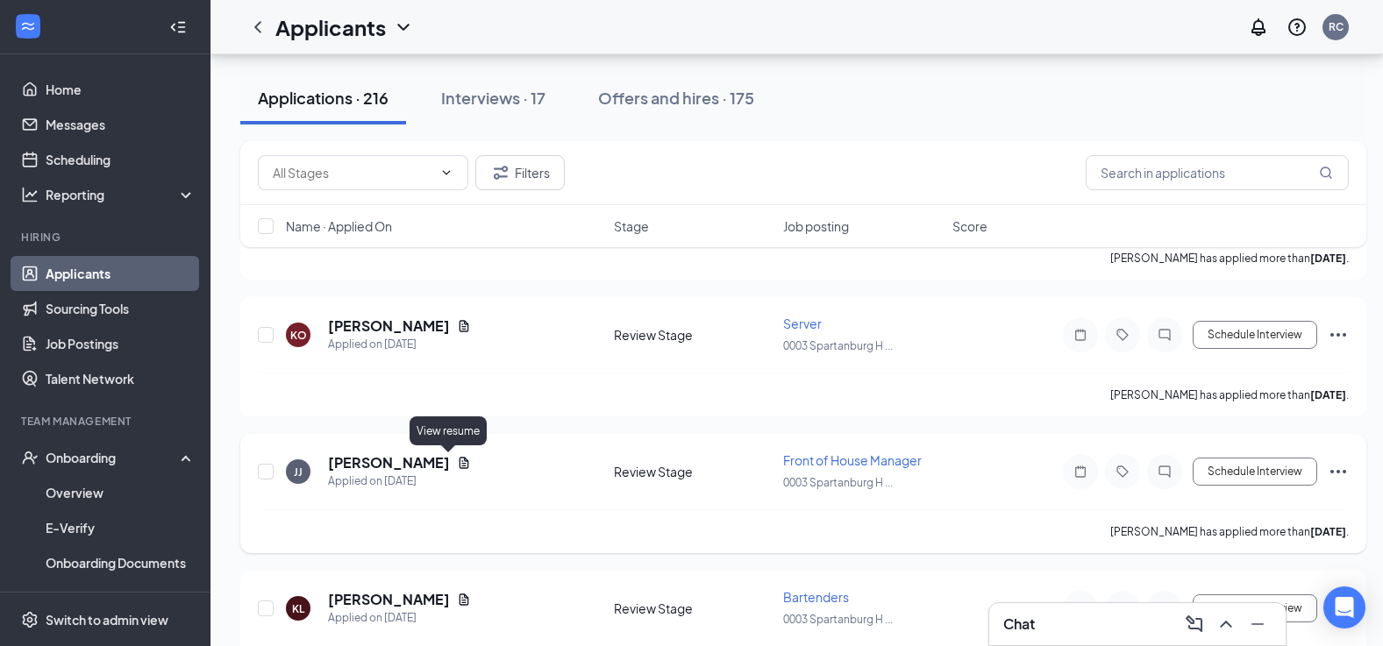
click at [457, 465] on icon "Document" at bounding box center [464, 463] width 14 height 14
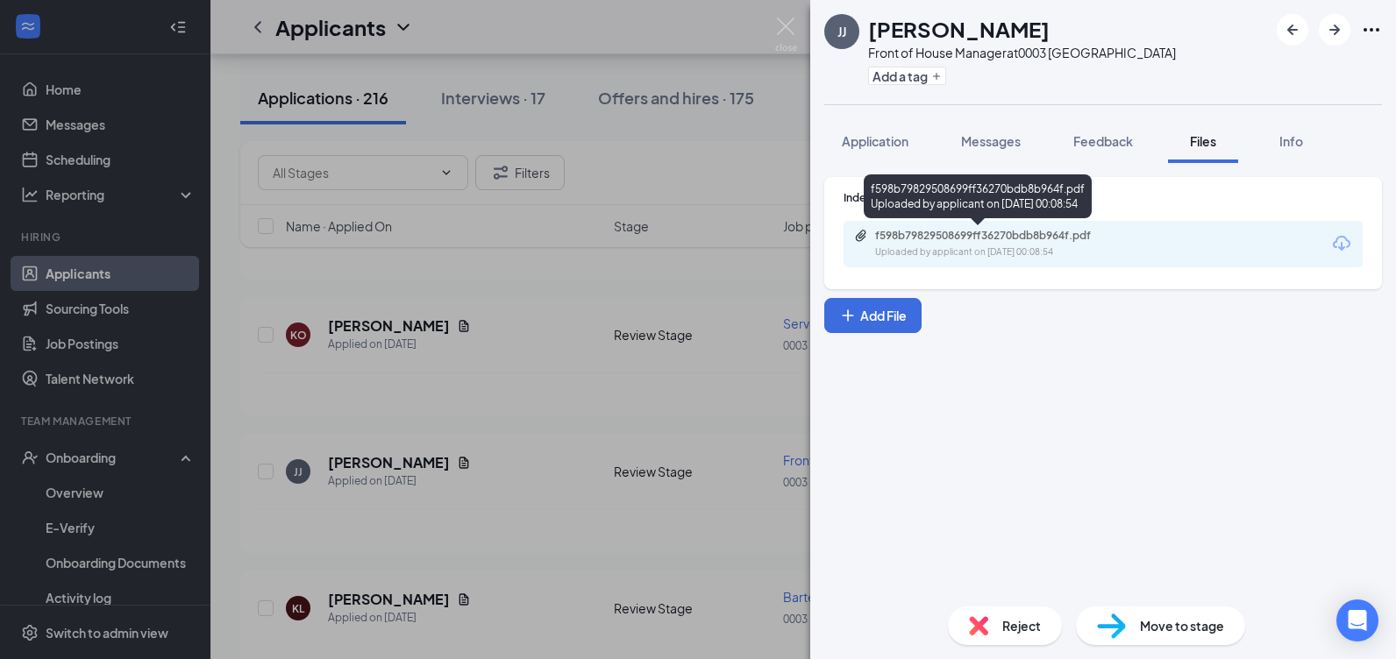
click at [947, 253] on div "Uploaded by applicant on [DATE] 00:08:54" at bounding box center [1006, 253] width 263 height 14
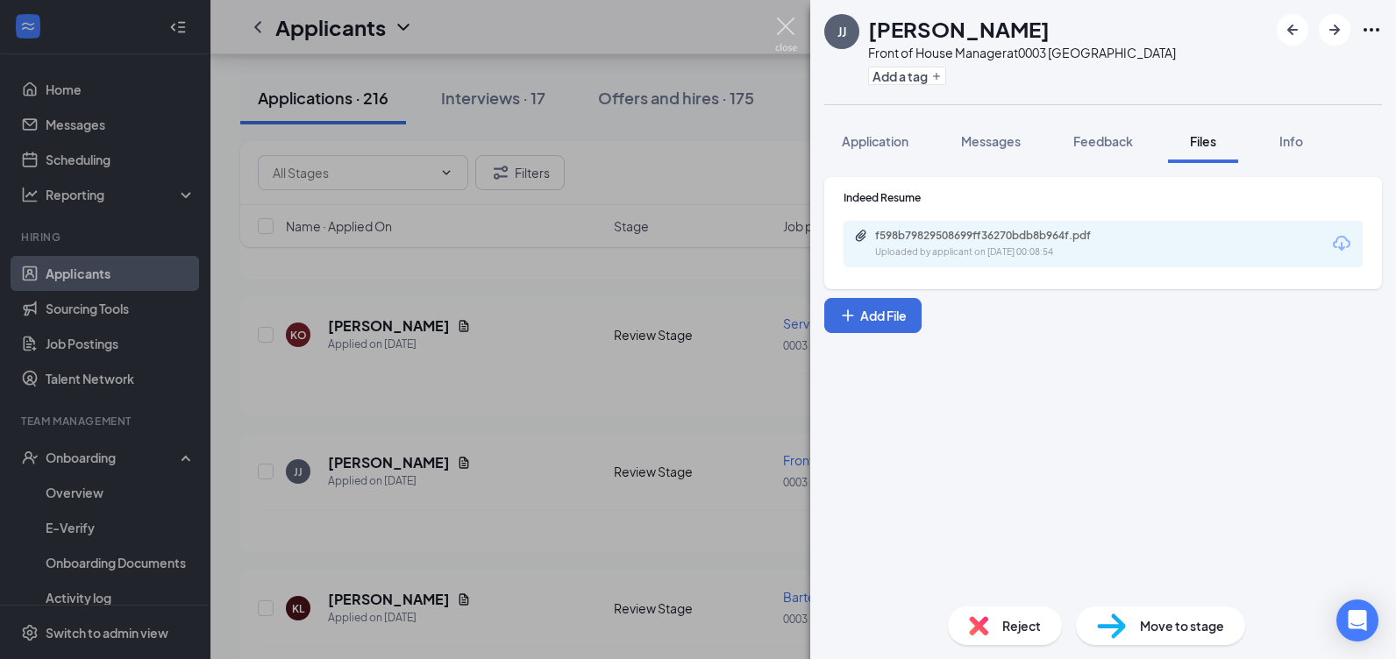
click at [791, 18] on img at bounding box center [786, 35] width 22 height 34
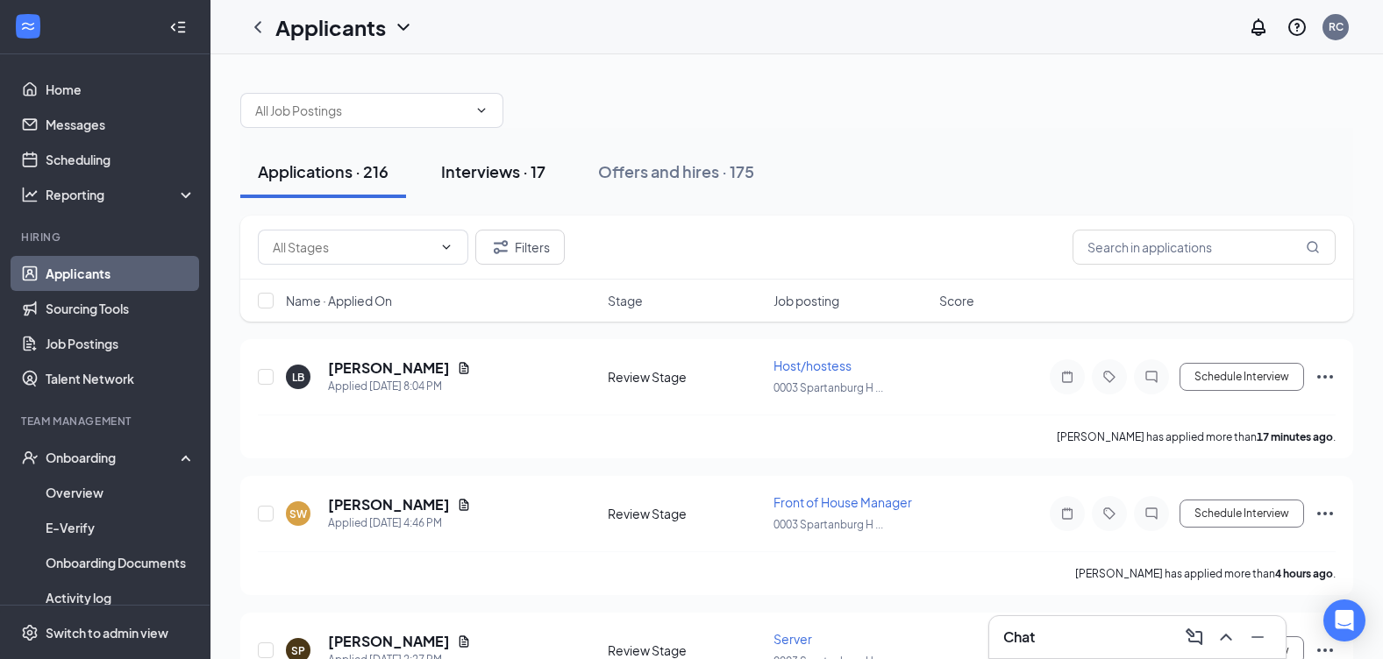
click at [486, 168] on div "Interviews · 17" at bounding box center [493, 171] width 104 height 22
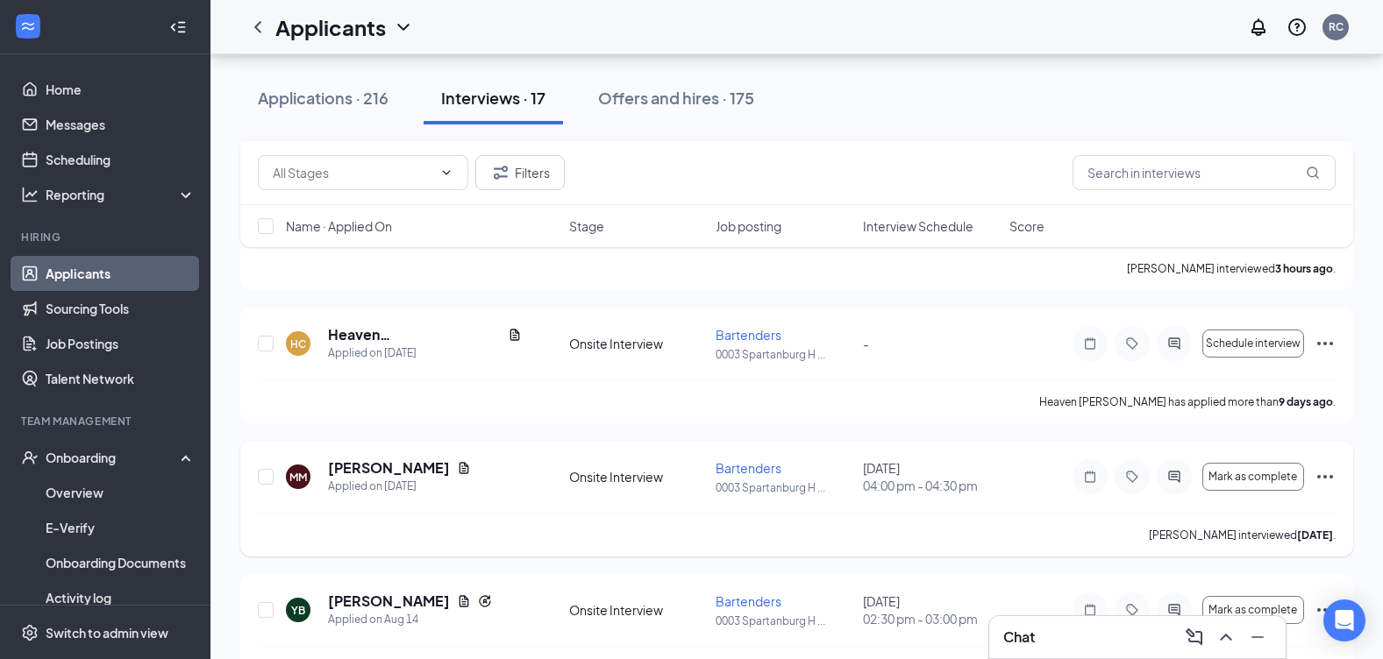
scroll to position [789, 0]
